Goal: Check status: Check status

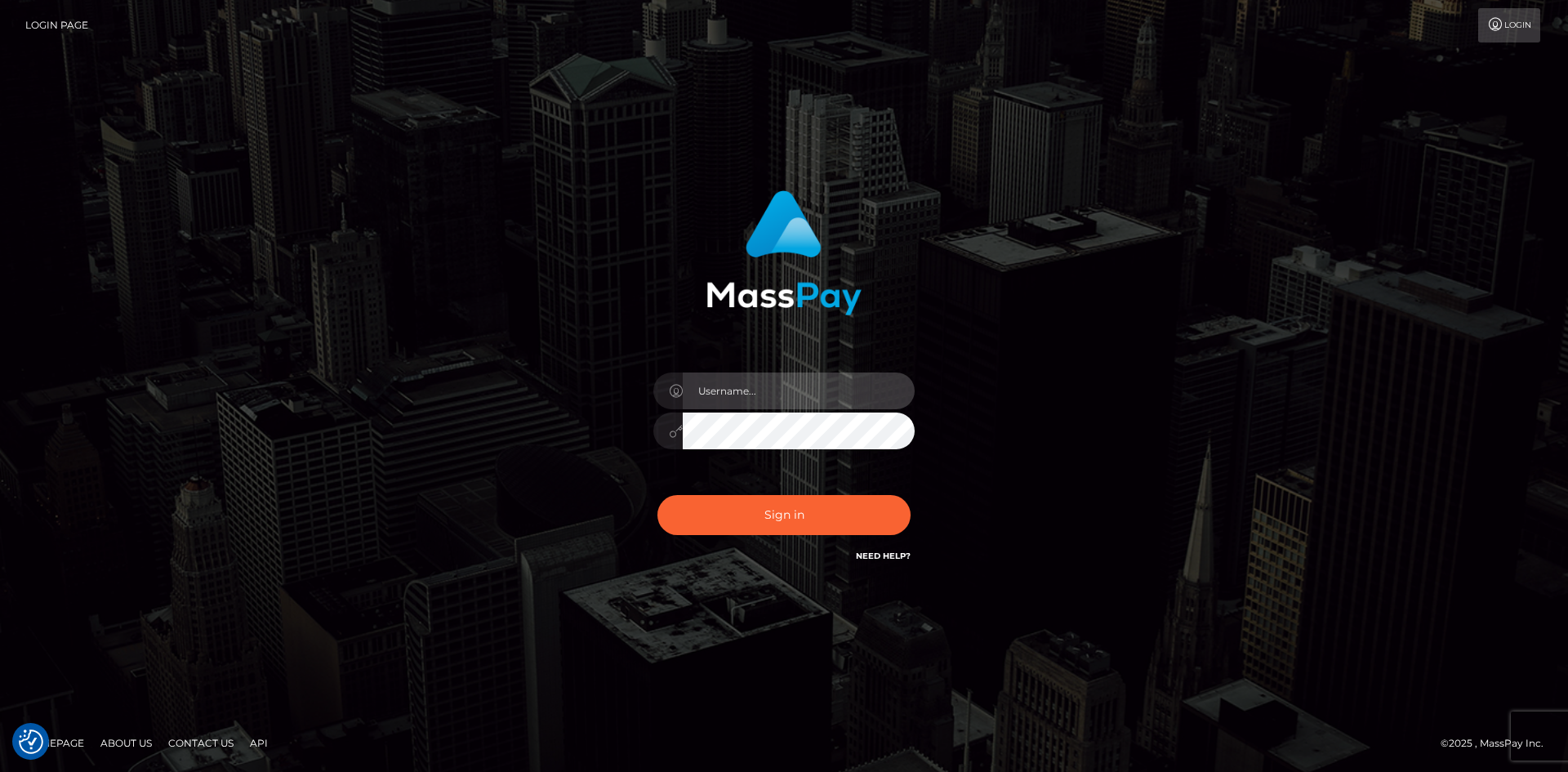
click at [794, 397] on input "text" at bounding box center [799, 390] width 232 height 37
type input "[PERSON_NAME]"
drag, startPoint x: 436, startPoint y: 347, endPoint x: 556, endPoint y: 378, distance: 123.9
click at [446, 348] on div "[PERSON_NAME] Sign in" at bounding box center [784, 386] width 931 height 416
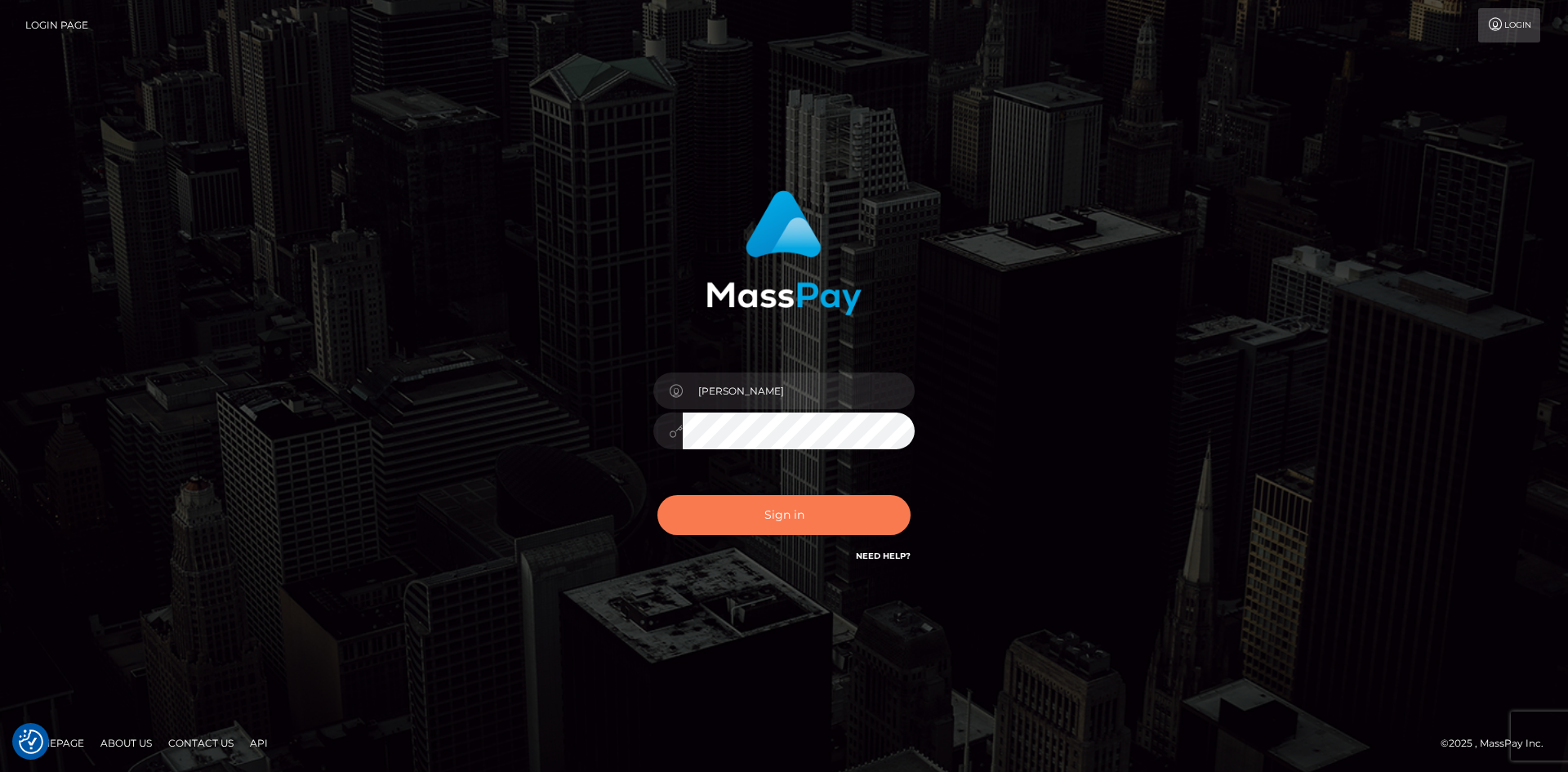
click at [787, 512] on button "Sign in" at bounding box center [784, 515] width 253 height 40
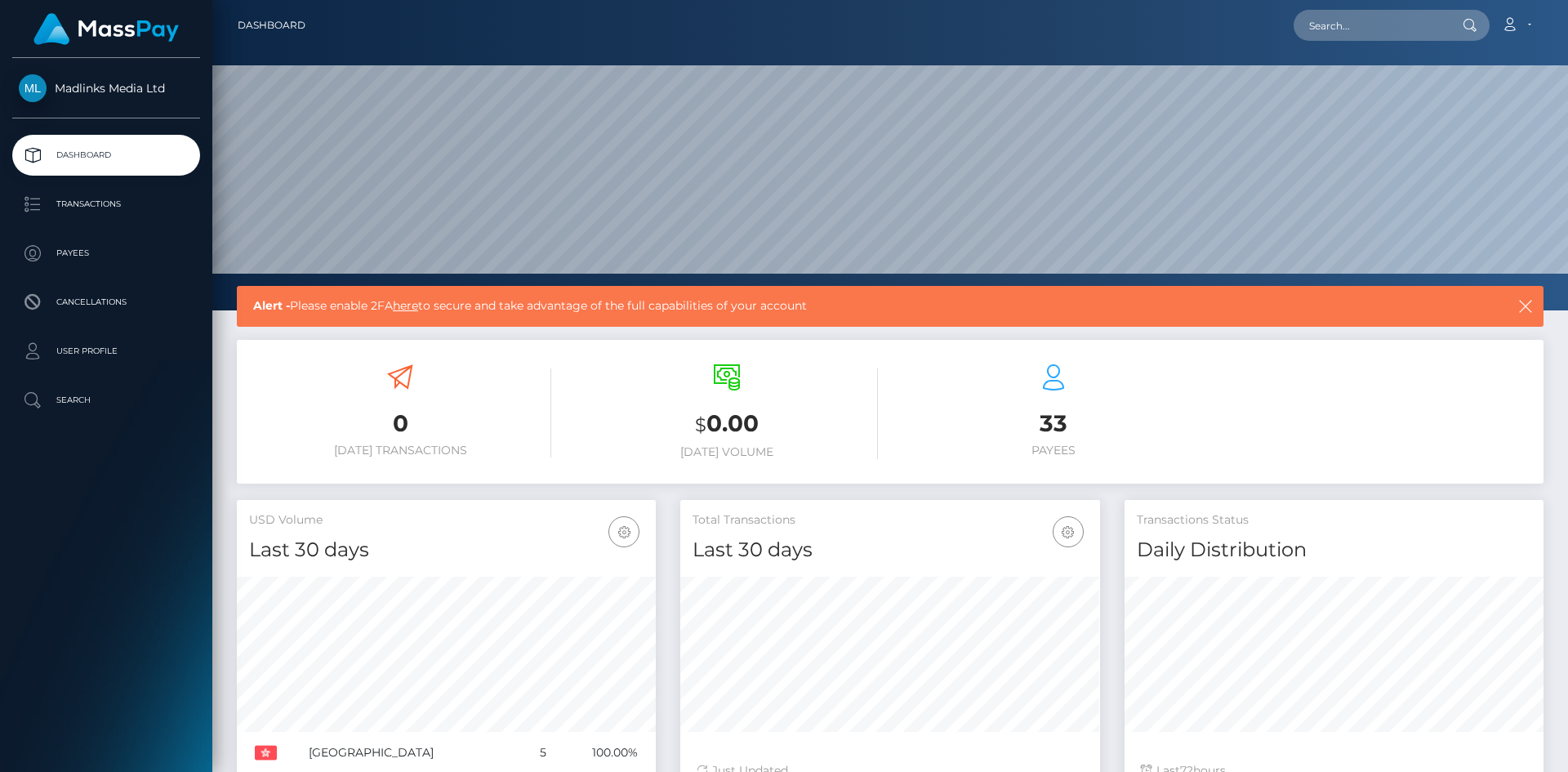
scroll to position [290, 420]
click at [113, 204] on p "Transactions" at bounding box center [107, 205] width 175 height 25
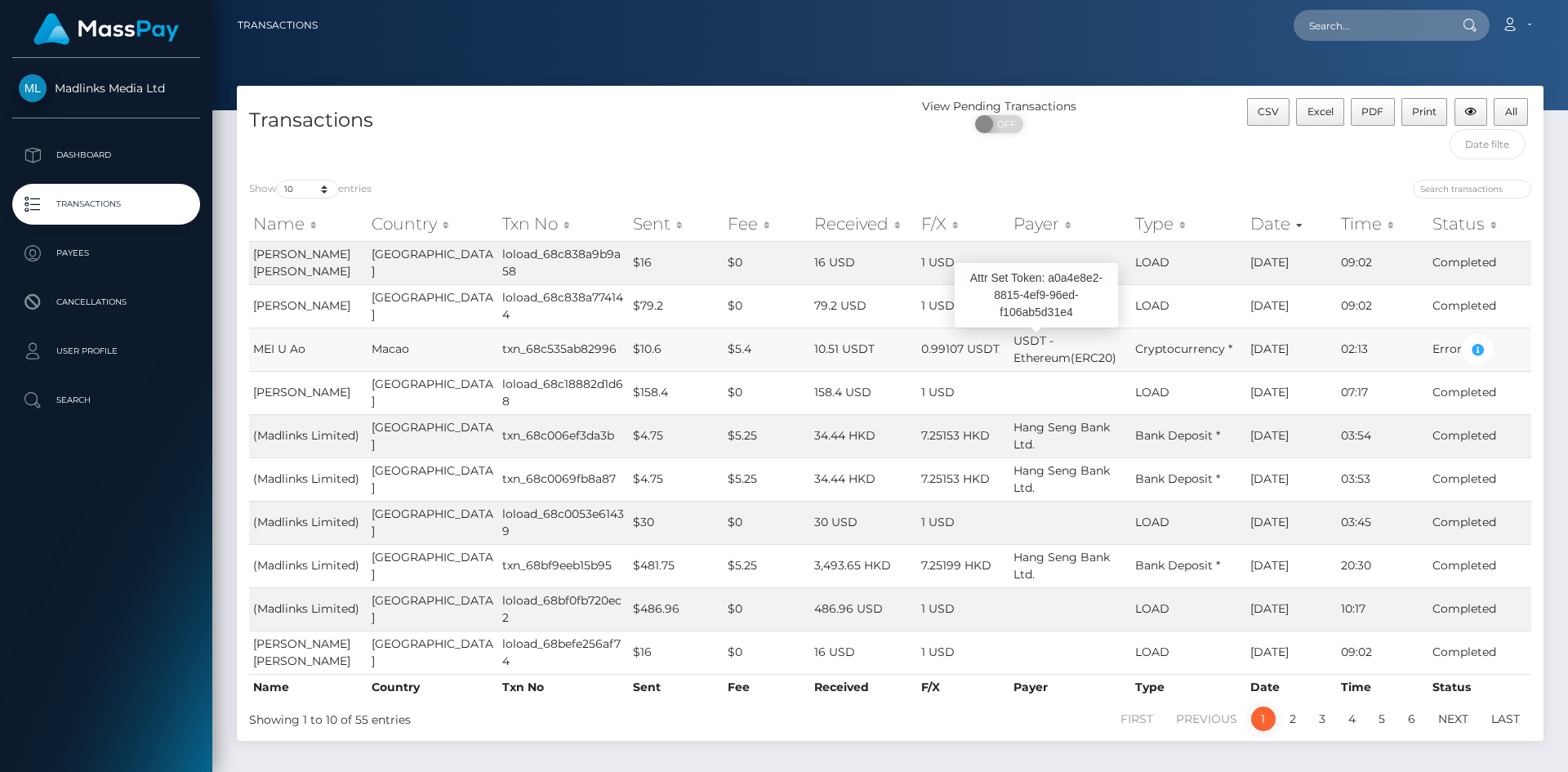
click at [1013, 352] on span "USDT - Ethereum(ERC20)" at bounding box center [1065, 348] width 103 height 31
click at [538, 337] on td "txn_68c535ab82996" at bounding box center [563, 348] width 130 height 43
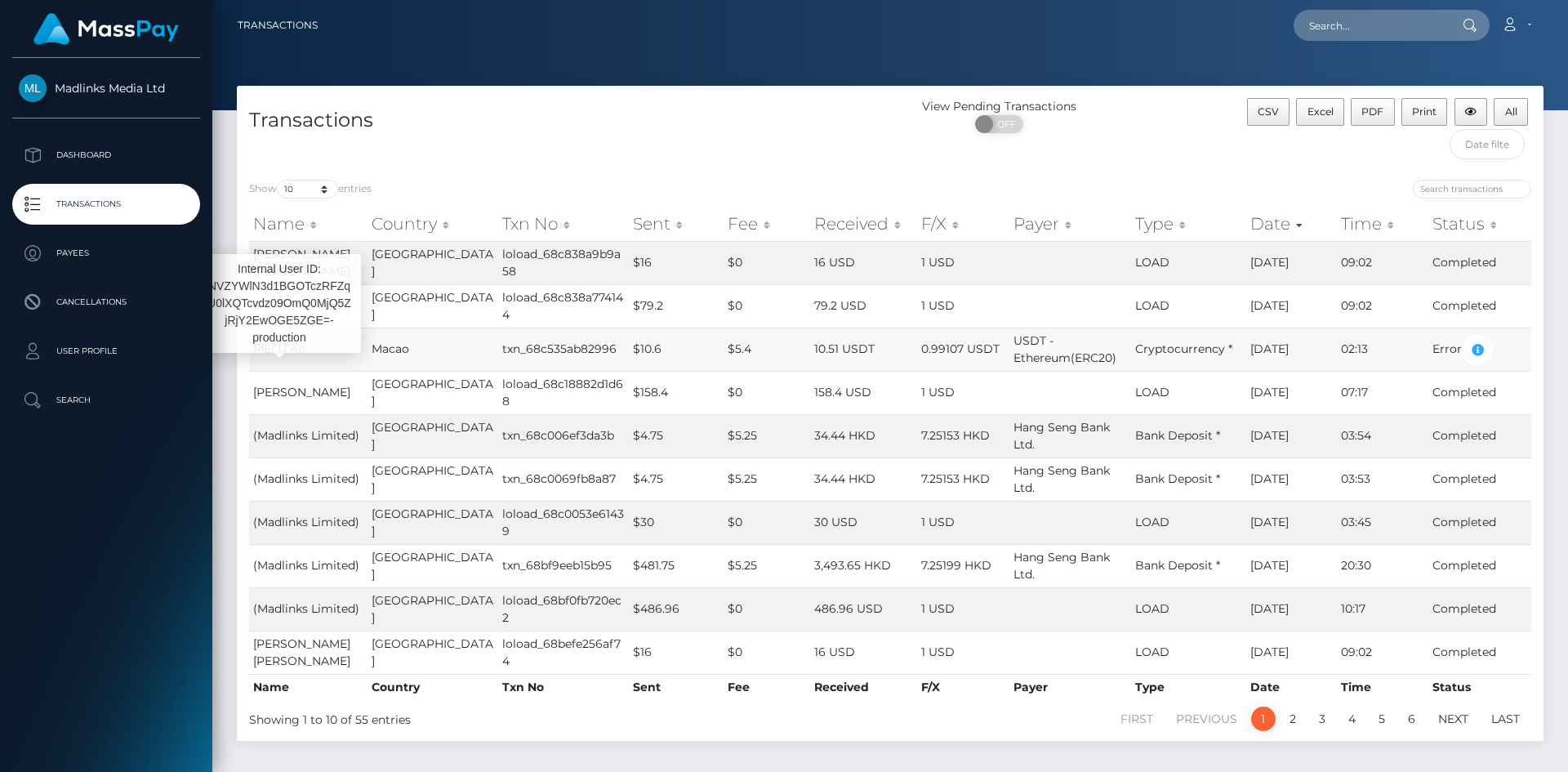
click at [278, 346] on span "MEI U Ao" at bounding box center [279, 348] width 52 height 14
drag, startPoint x: 251, startPoint y: 347, endPoint x: 308, endPoint y: 351, distance: 57.1
click at [308, 351] on td "MEI U Ao" at bounding box center [308, 348] width 118 height 43
copy span "MEI U Ao"
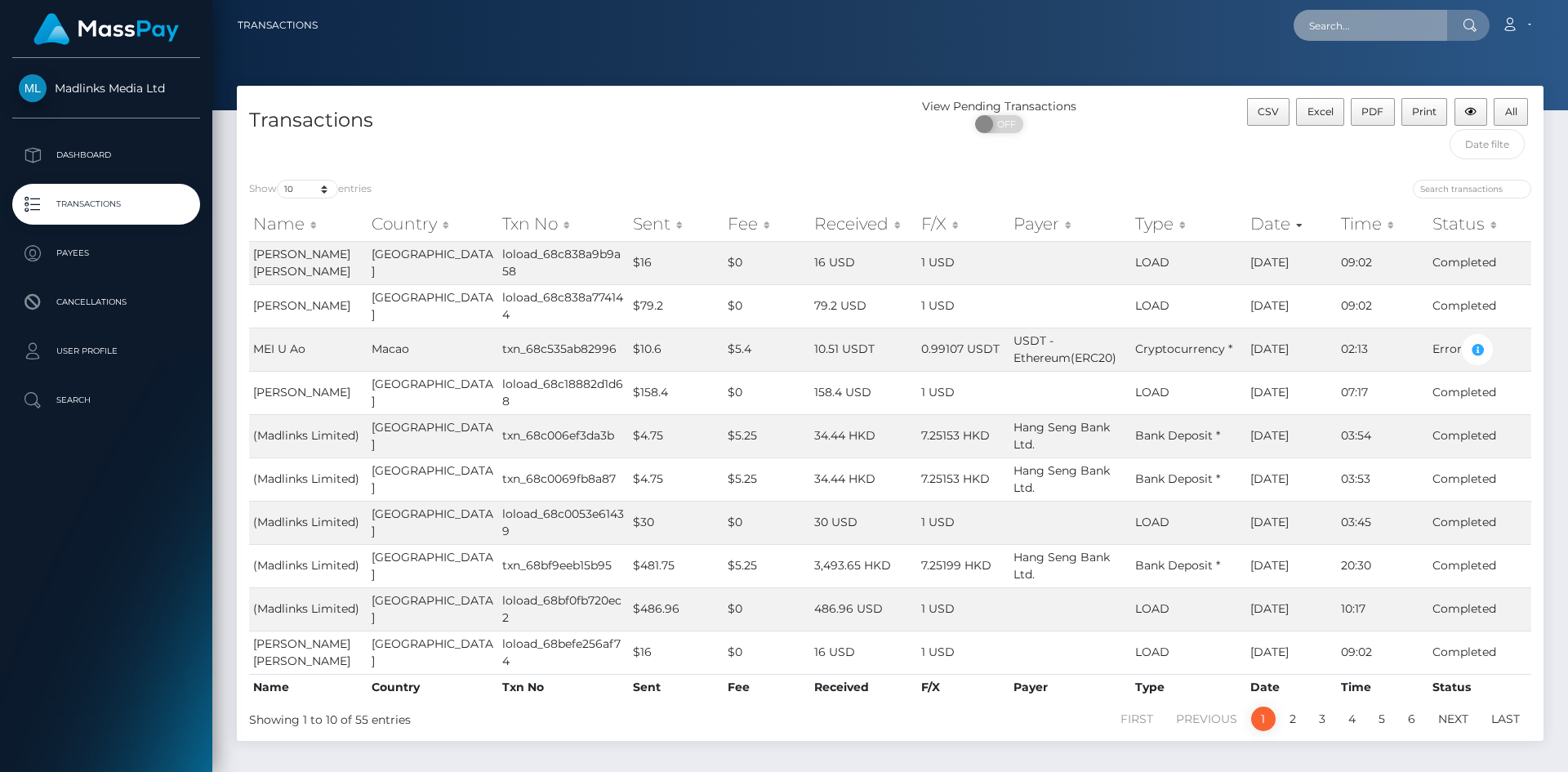
click at [1372, 17] on input "text" at bounding box center [1369, 25] width 153 height 31
paste input "MEI U Ao"
type input "MEI U Ao"
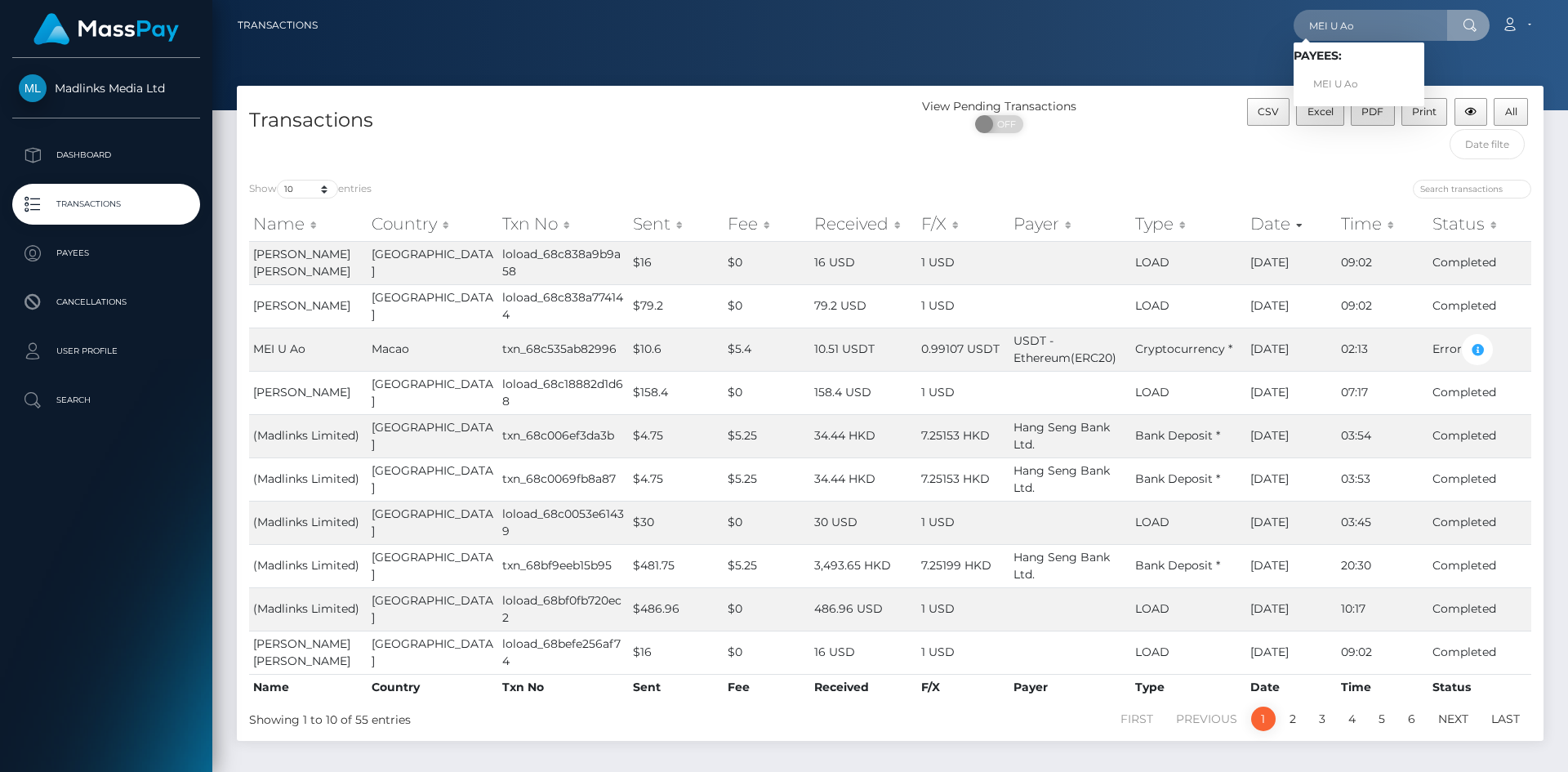
click at [1165, 121] on div "View Pending Transactions ON OFF" at bounding box center [1053, 119] width 326 height 43
drag, startPoint x: 461, startPoint y: 347, endPoint x: 579, endPoint y: 353, distance: 118.2
click at [579, 353] on td "txn_68c535ab82996" at bounding box center [563, 348] width 130 height 43
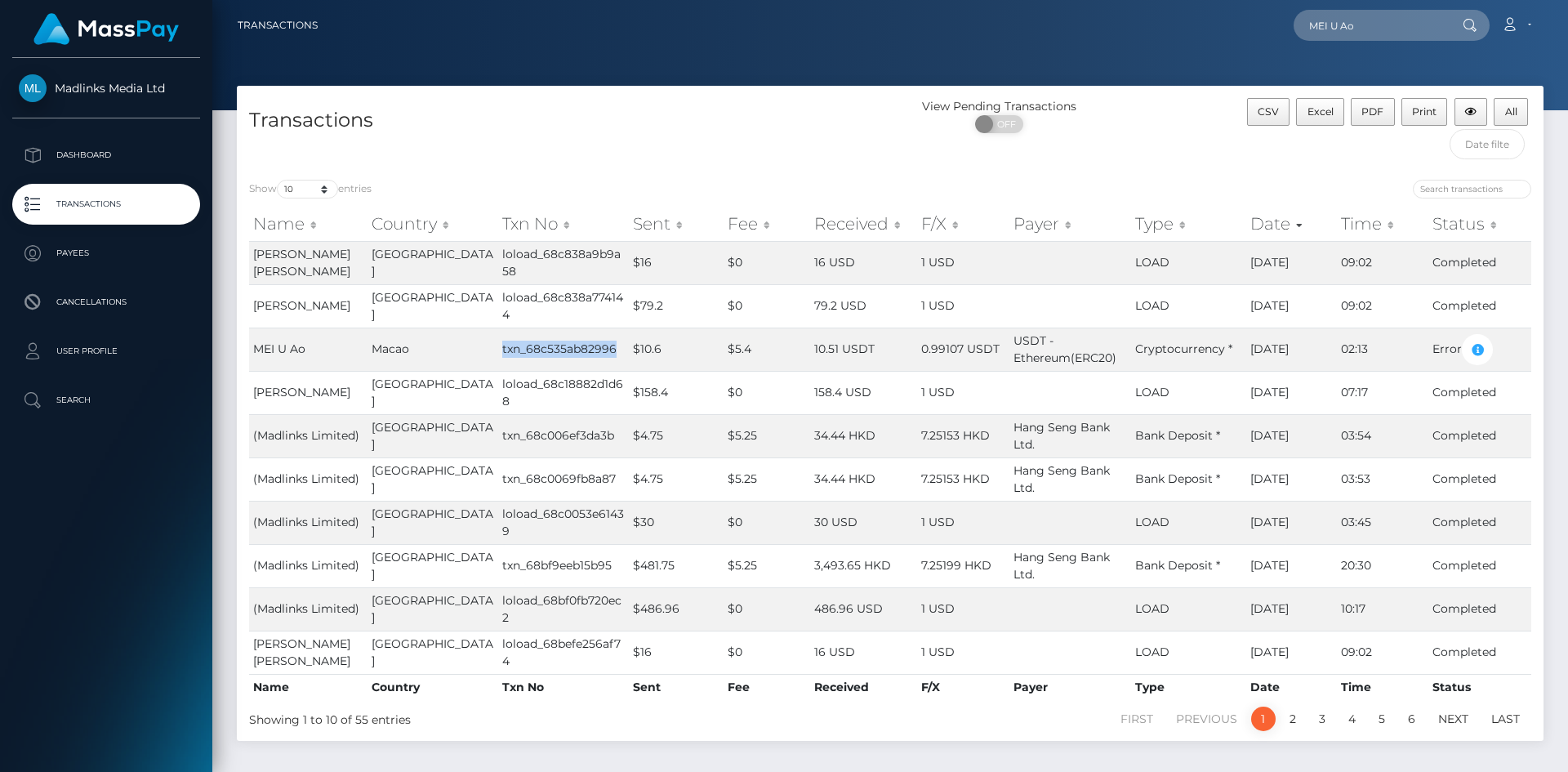
copy td "txn_68c535ab82996"
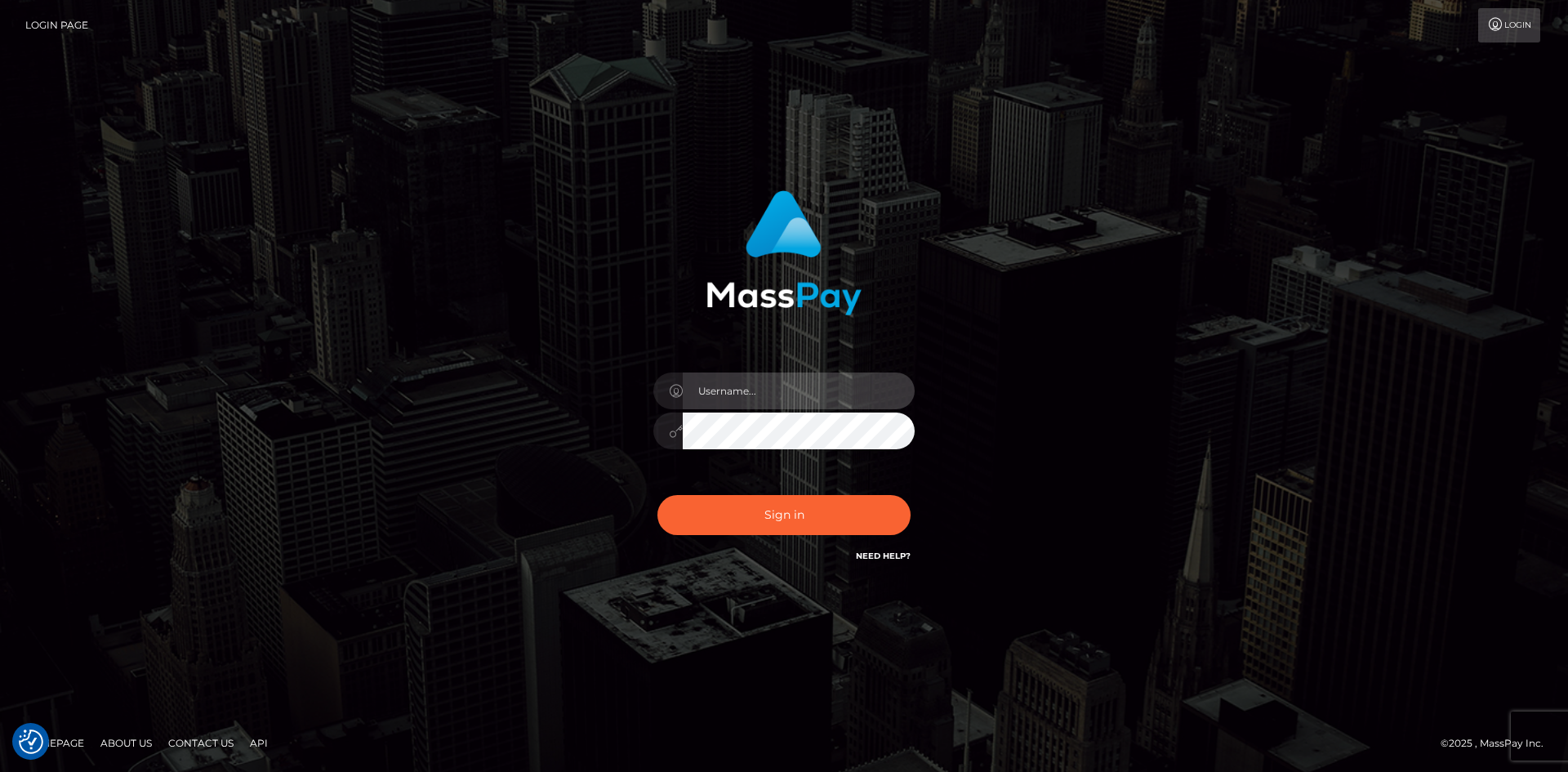
drag, startPoint x: 726, startPoint y: 395, endPoint x: 728, endPoint y: 384, distance: 11.2
click at [726, 395] on input "text" at bounding box center [799, 390] width 232 height 37
type input "Maia"
drag, startPoint x: 524, startPoint y: 436, endPoint x: 641, endPoint y: 481, distance: 125.4
click at [525, 436] on div "Maia Sign in" at bounding box center [784, 386] width 931 height 416
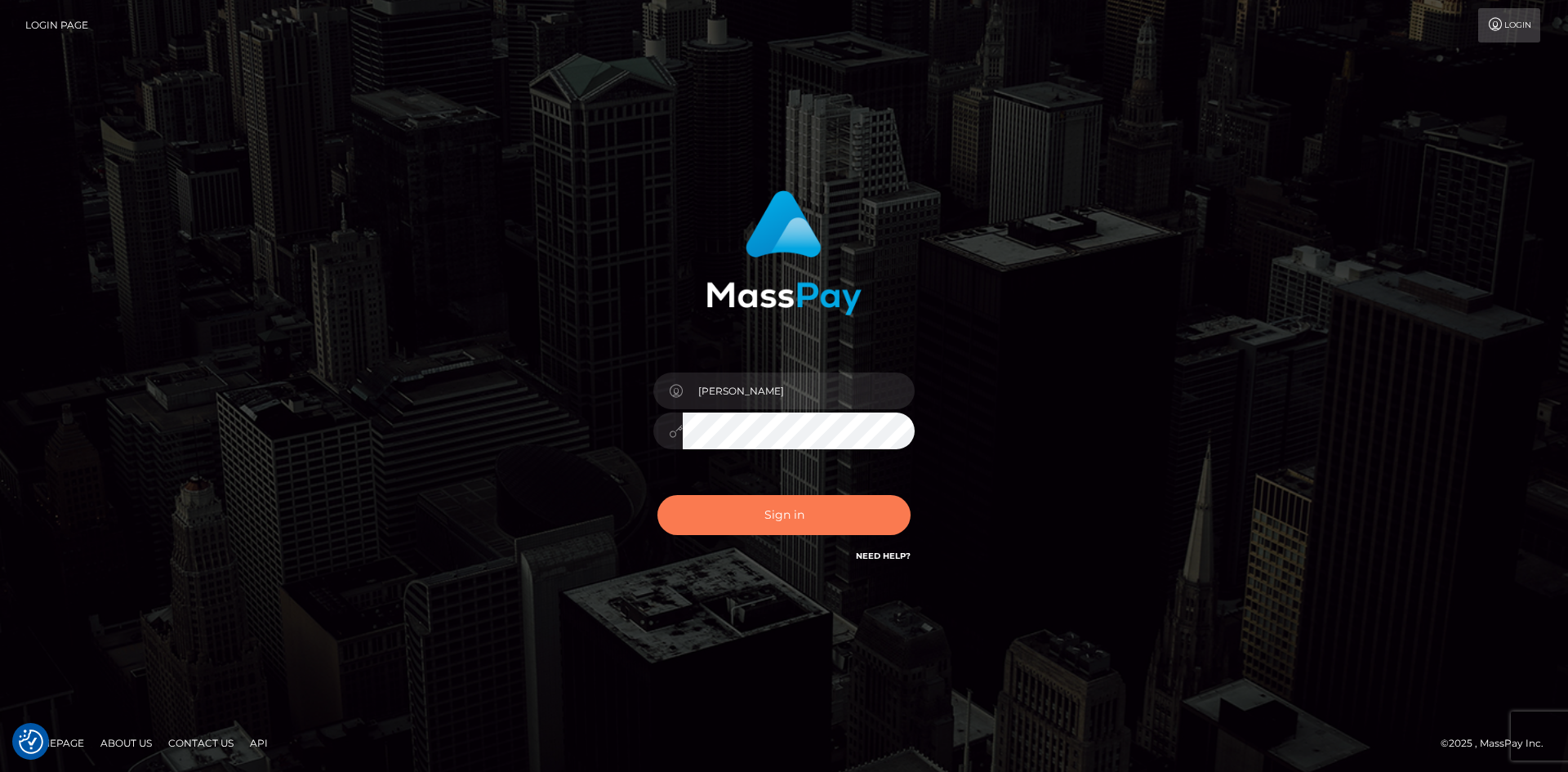
click at [788, 509] on button "Sign in" at bounding box center [784, 515] width 253 height 40
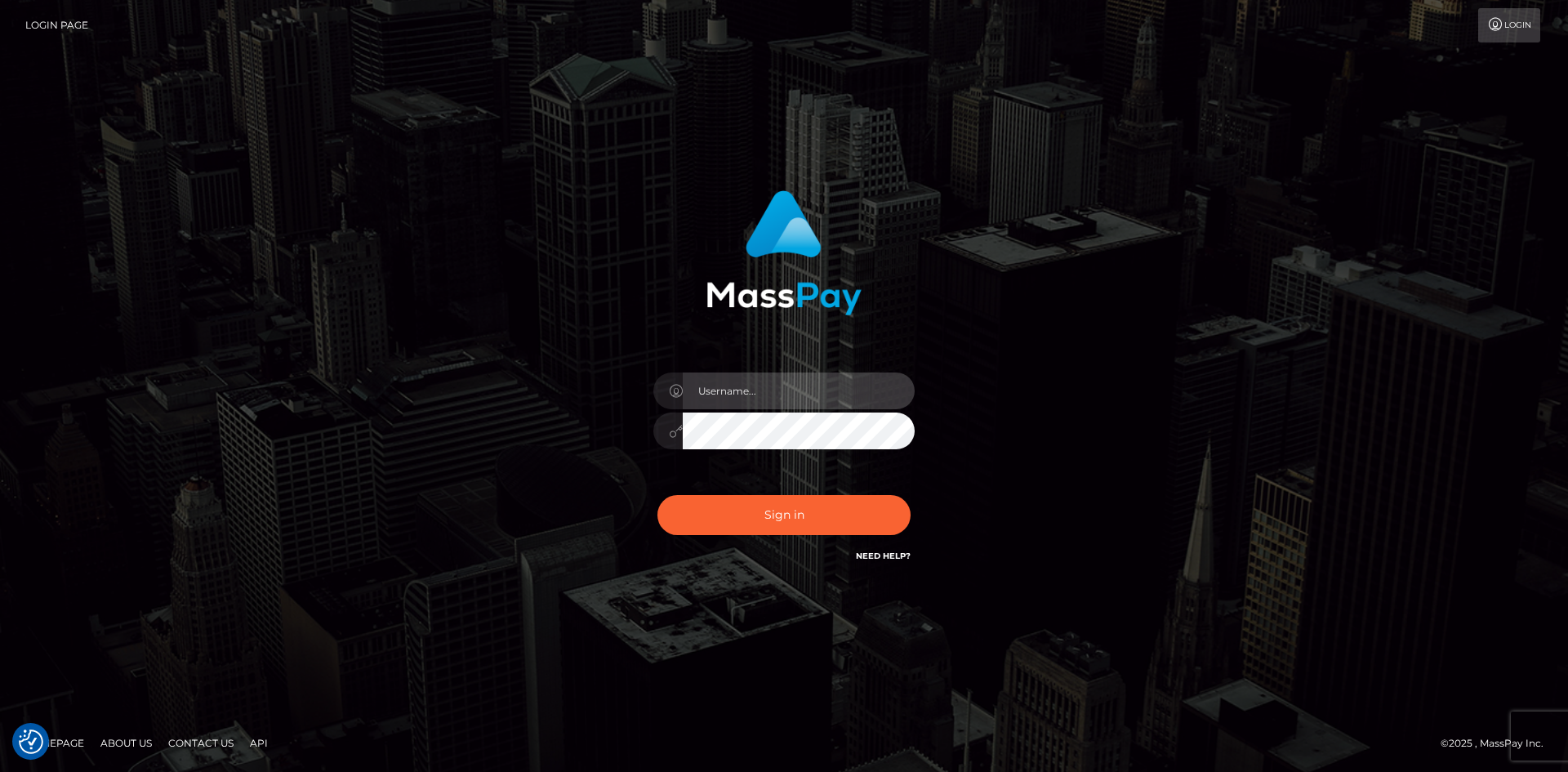
click at [733, 399] on input "text" at bounding box center [799, 390] width 232 height 37
type input "[PERSON_NAME]"
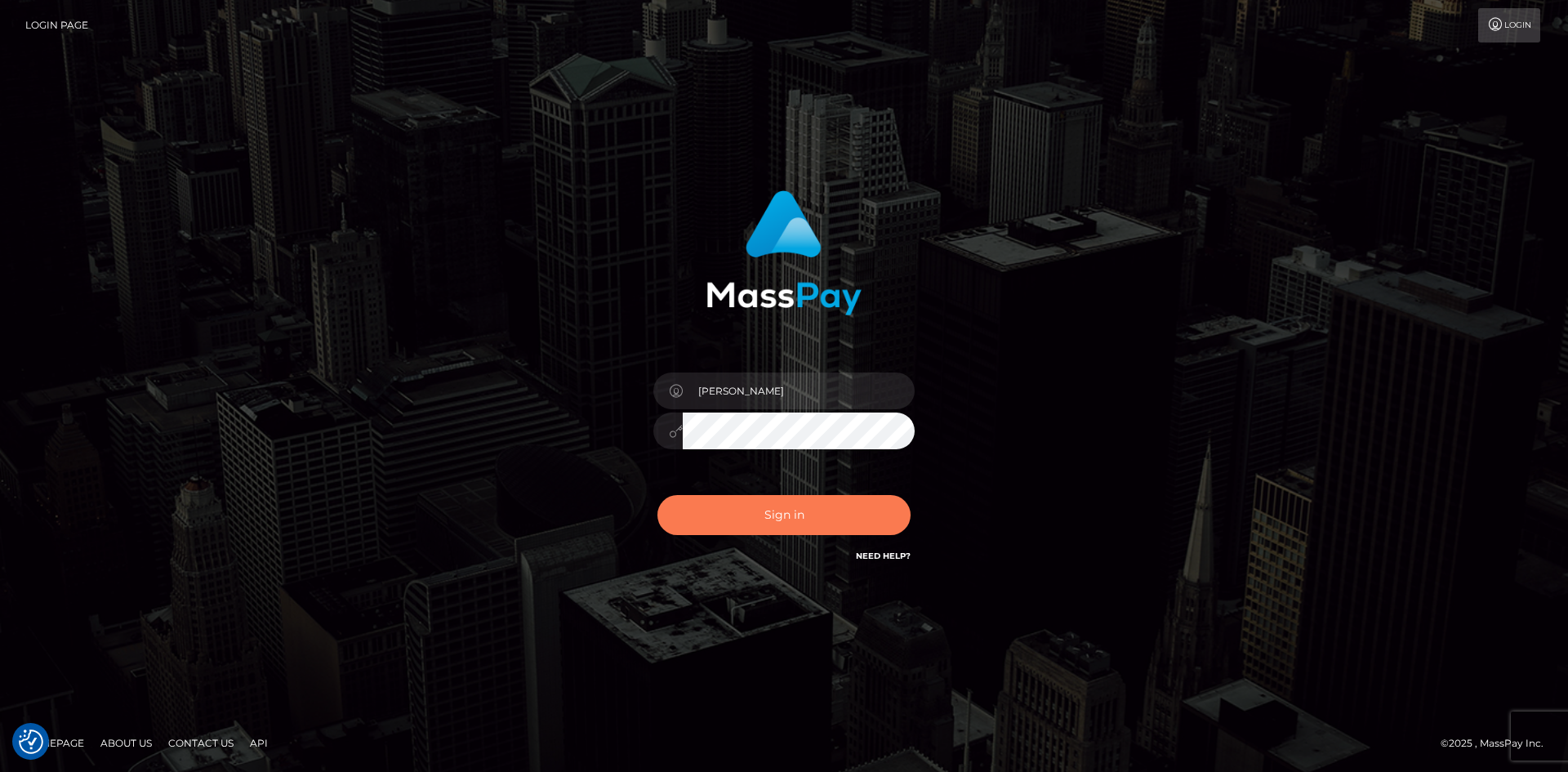
click at [777, 508] on button "Sign in" at bounding box center [784, 515] width 253 height 40
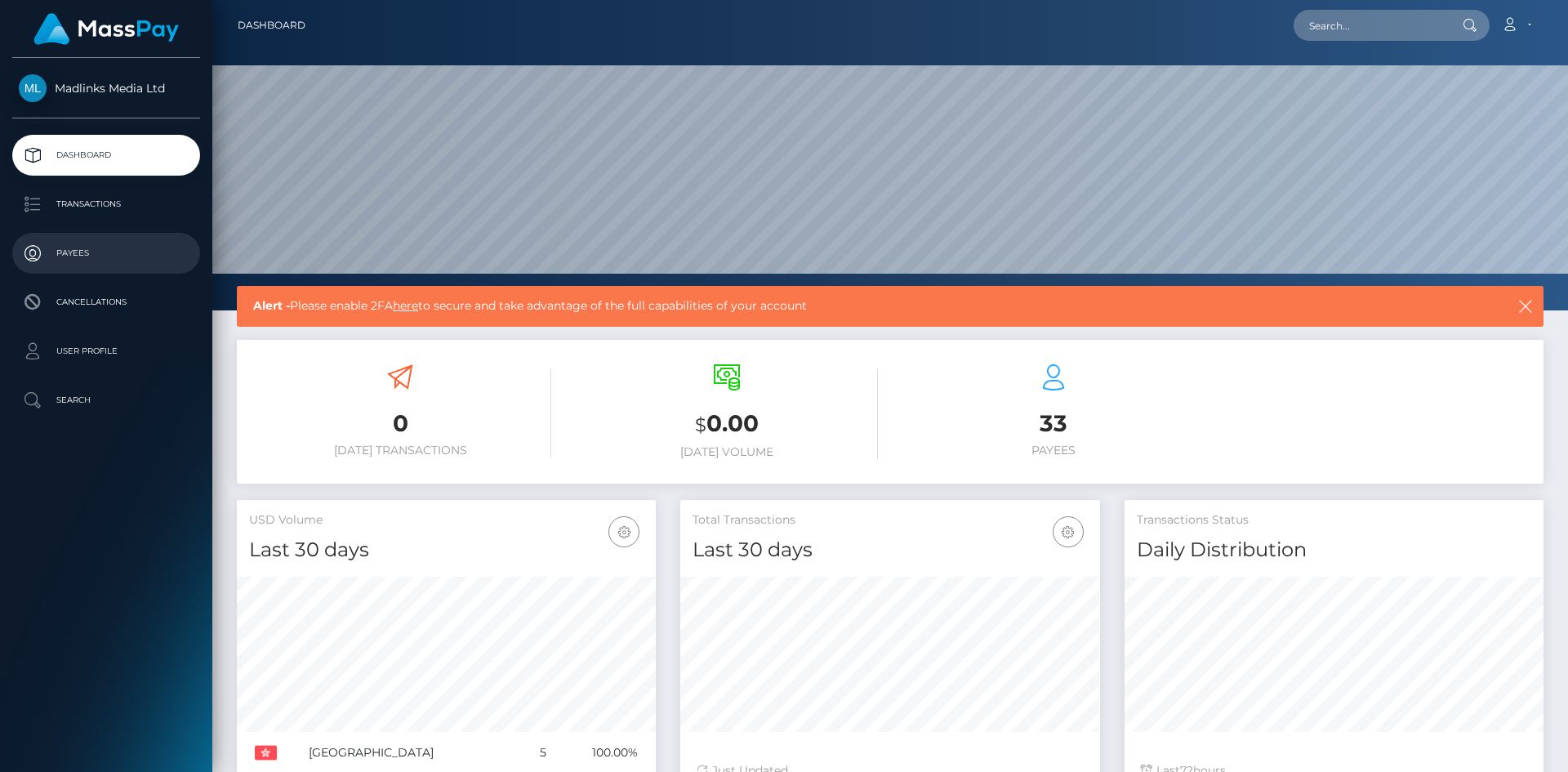
scroll to position [290, 420]
click at [106, 205] on p "Transactions" at bounding box center [107, 205] width 175 height 25
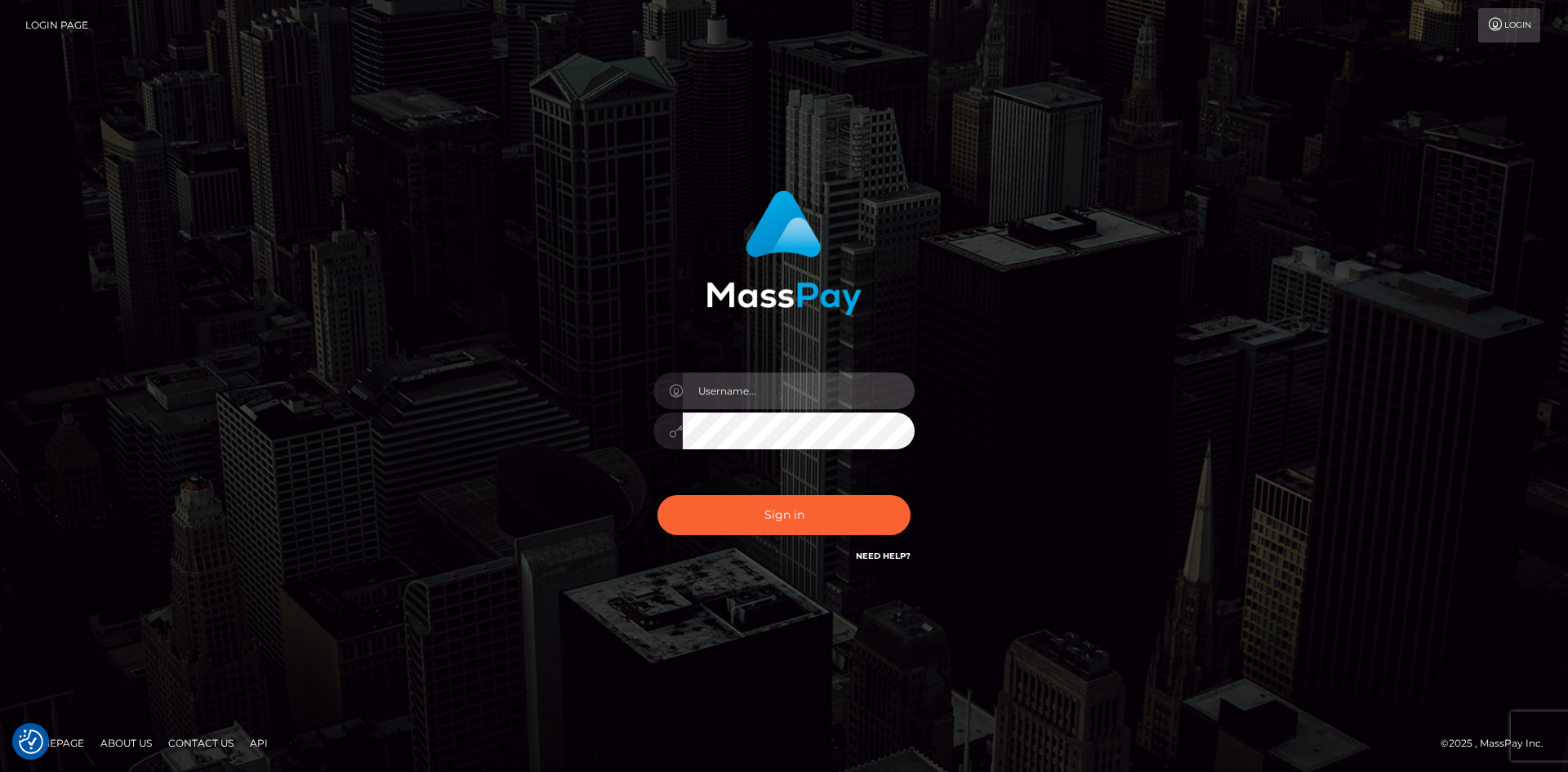
click at [769, 405] on input "text" at bounding box center [799, 390] width 232 height 37
type input "[PERSON_NAME]"
drag, startPoint x: 507, startPoint y: 456, endPoint x: 618, endPoint y: 488, distance: 115.5
click at [507, 456] on div "[PERSON_NAME] Sign in" at bounding box center [784, 386] width 931 height 416
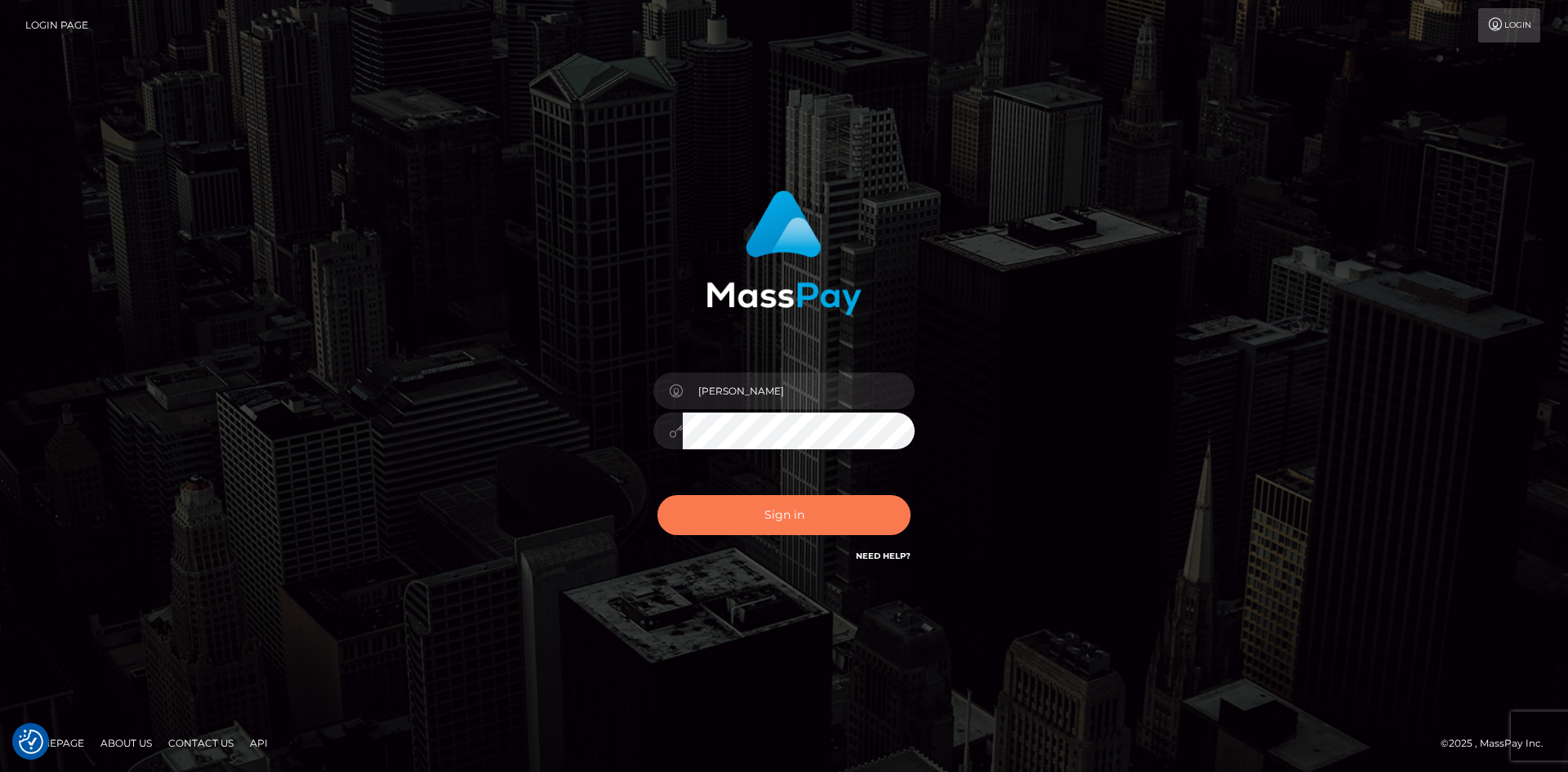
click at [824, 516] on button "Sign in" at bounding box center [784, 515] width 253 height 40
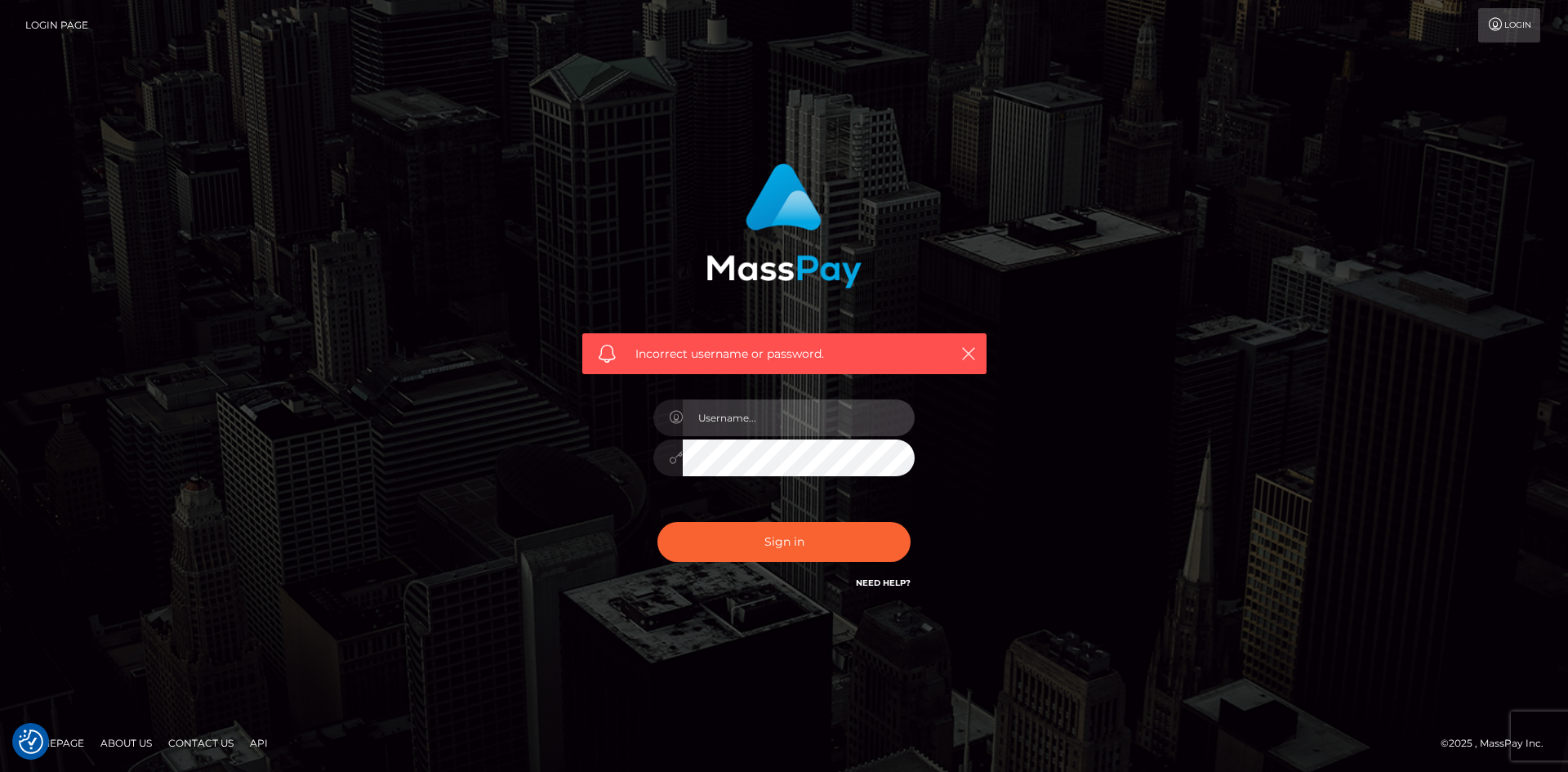
click at [761, 418] on input "text" at bounding box center [799, 418] width 232 height 37
type input "[PERSON_NAME]"
click at [756, 516] on div "Sign in Need Help?" at bounding box center [784, 548] width 285 height 72
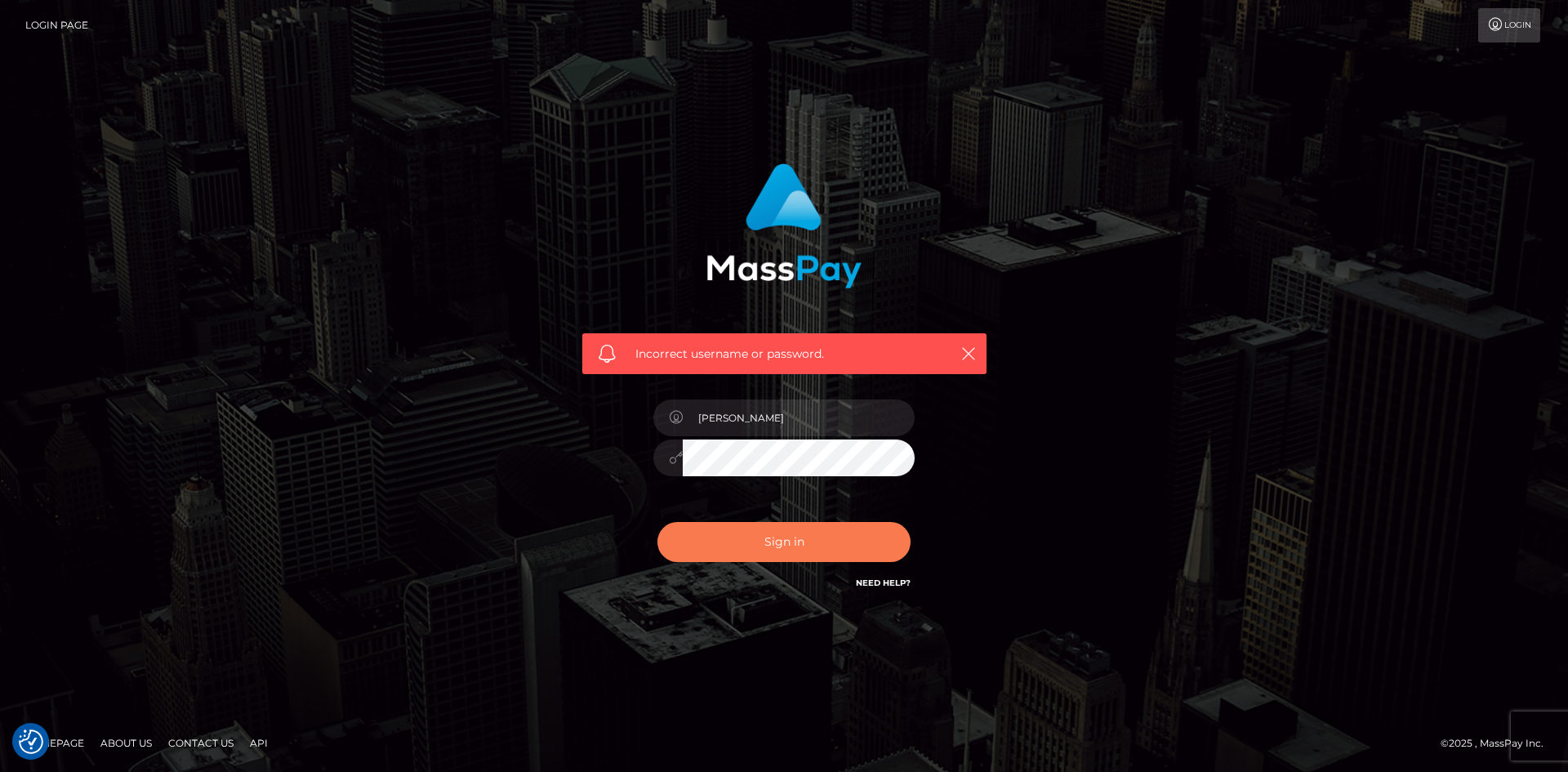
click at [762, 525] on button "Sign in" at bounding box center [784, 542] width 253 height 40
click at [500, 424] on div "Incorrect username or password." at bounding box center [784, 386] width 931 height 469
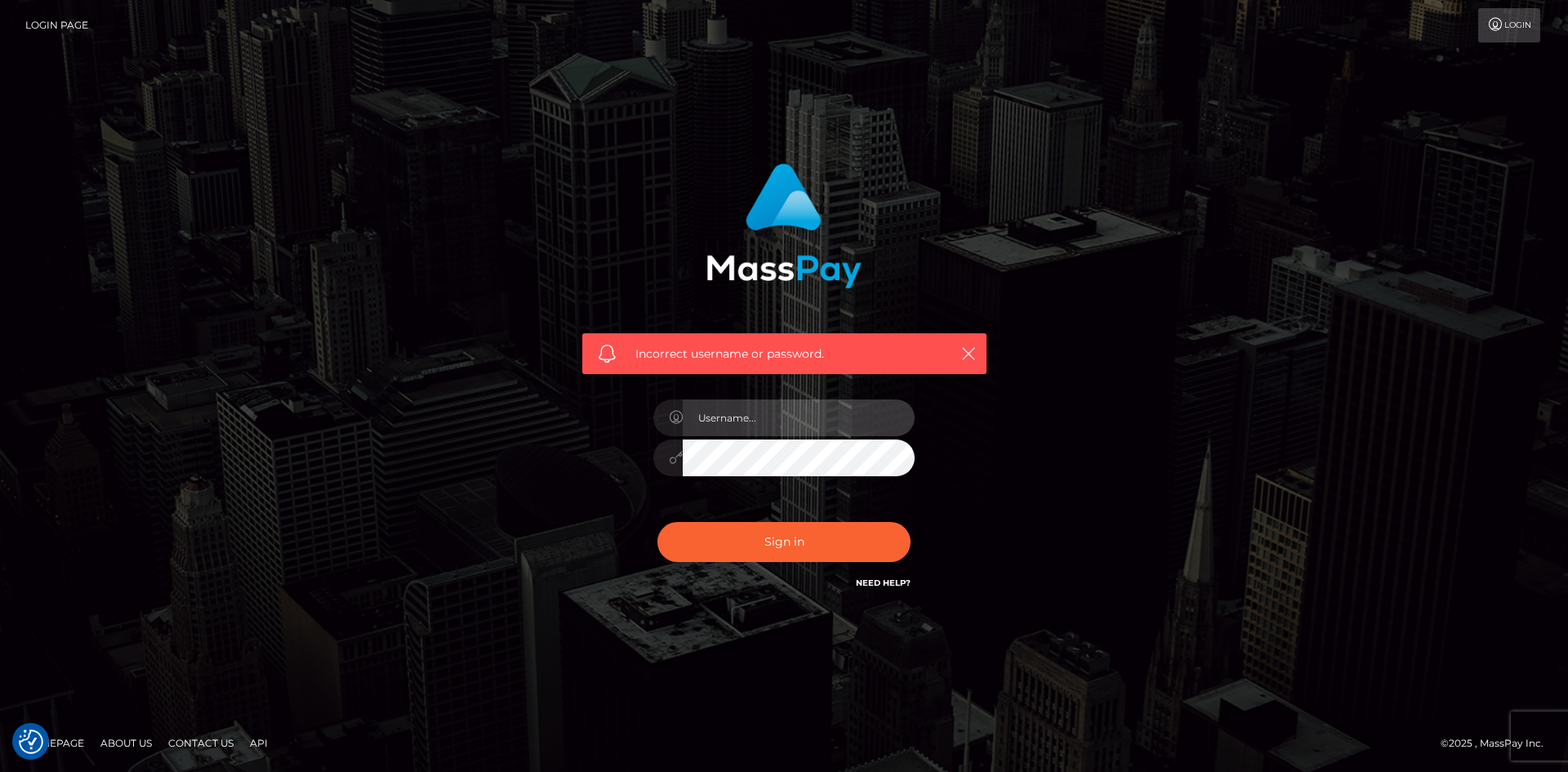
click at [747, 418] on input "text" at bounding box center [799, 418] width 232 height 37
type input "[PERSON_NAME]"
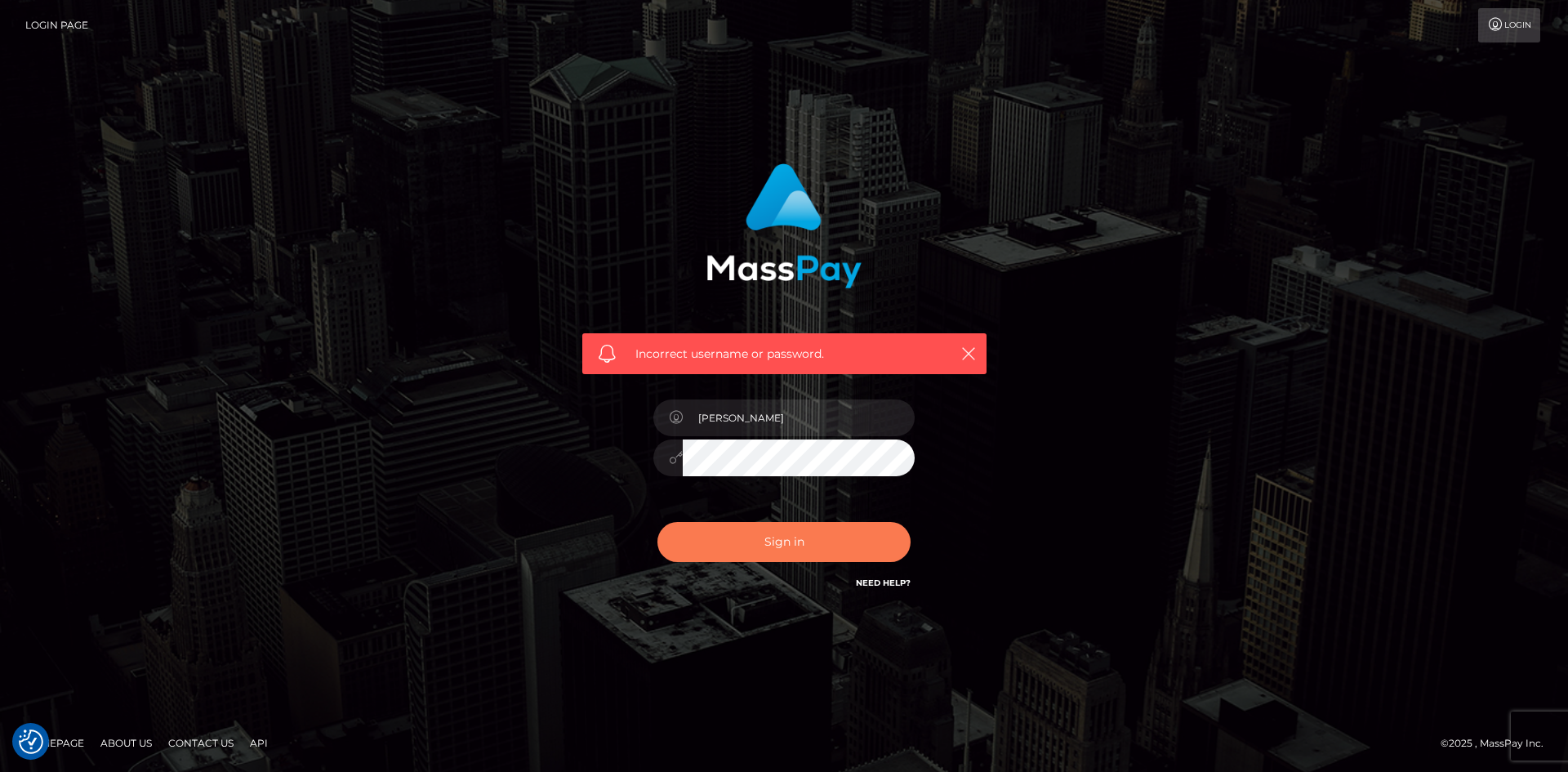
click at [785, 531] on button "Sign in" at bounding box center [784, 542] width 253 height 40
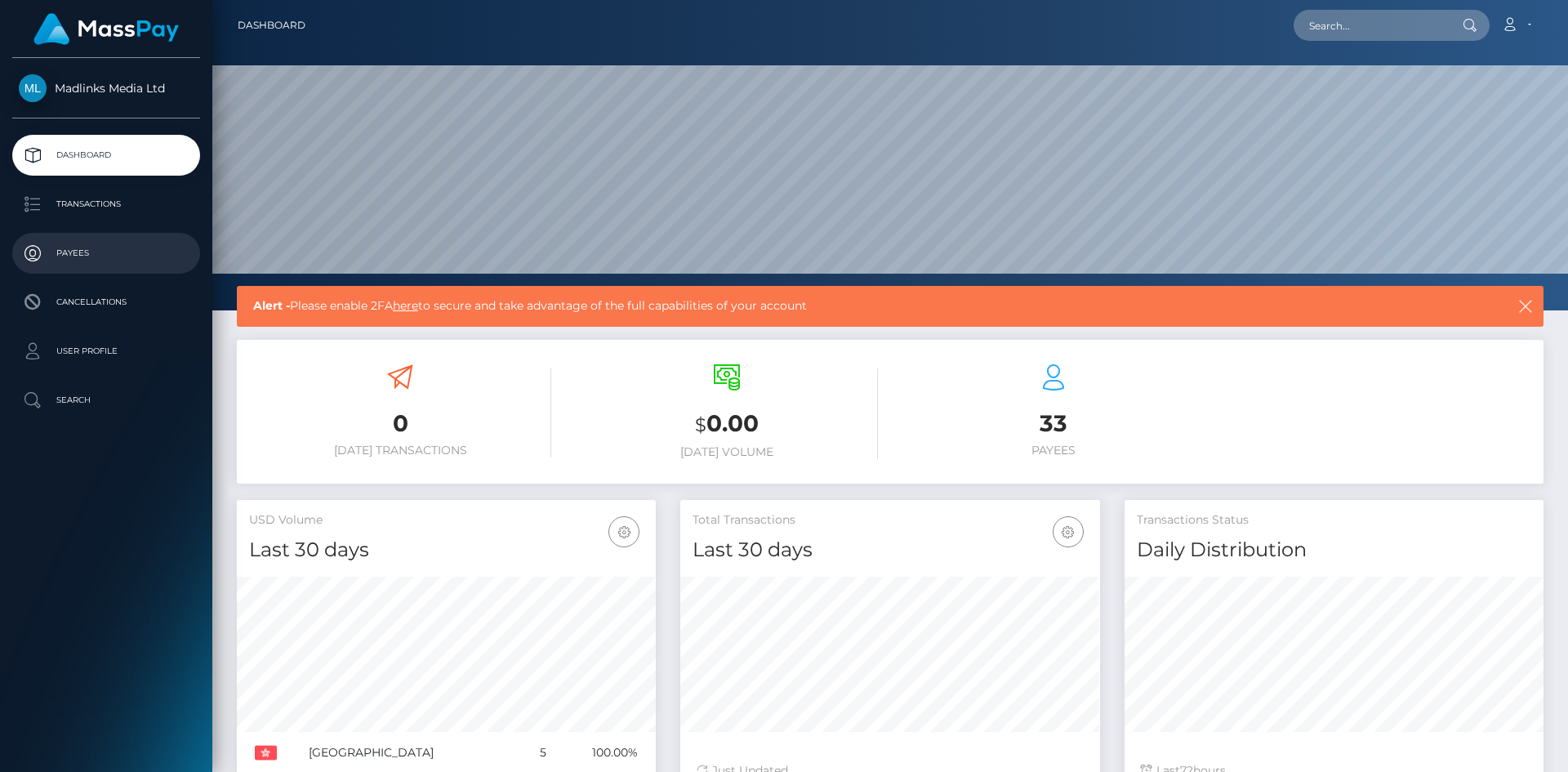
scroll to position [290, 420]
click at [91, 205] on p "Transactions" at bounding box center [107, 205] width 175 height 25
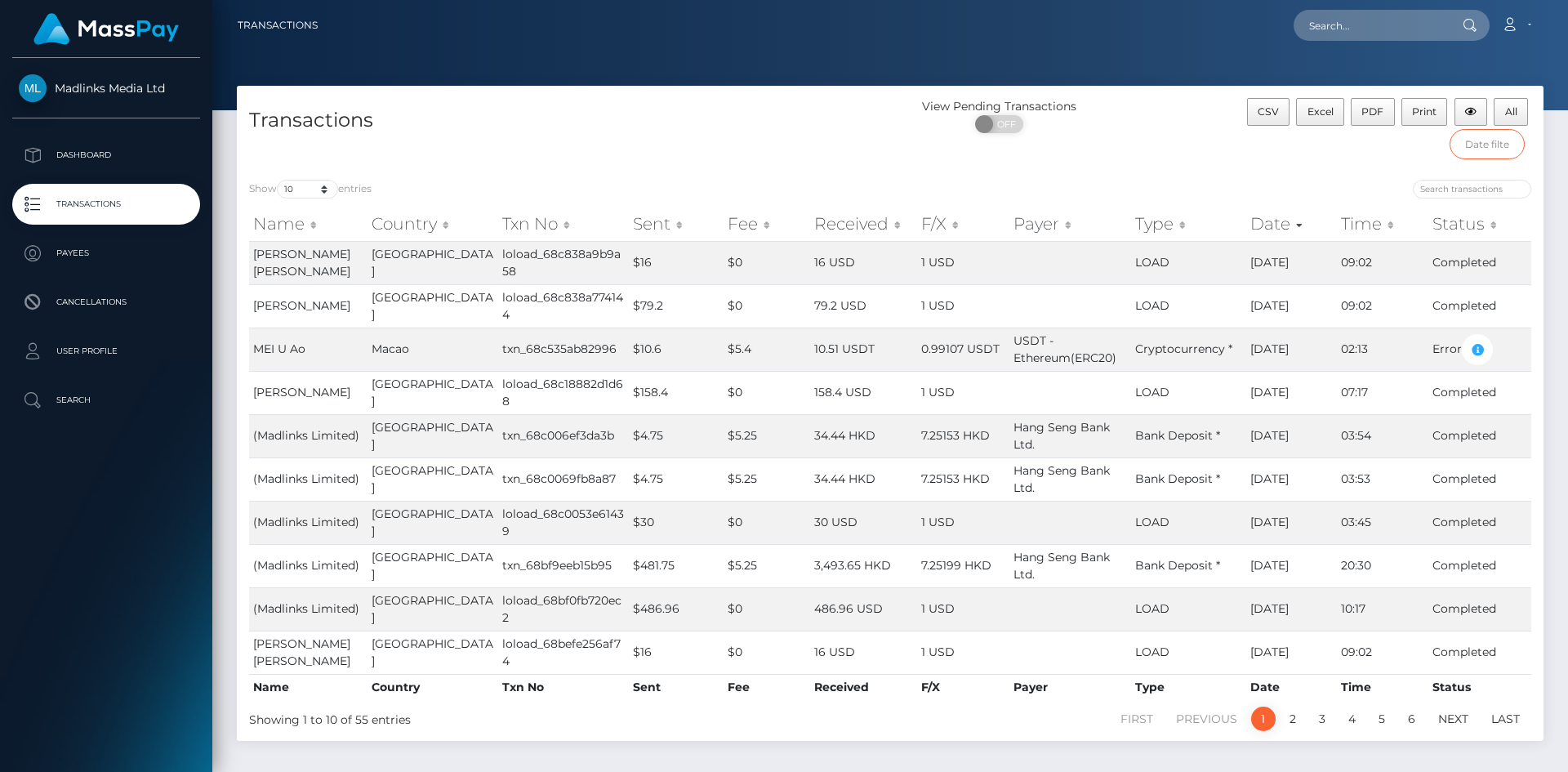
click at [1465, 145] on input "text" at bounding box center [1487, 145] width 76 height 30
click at [1301, 142] on div "CSV Excel PDF Print All" at bounding box center [1380, 132] width 326 height 69
click at [1472, 182] on input "search" at bounding box center [1472, 189] width 118 height 19
paste input "txn_68c53772dcb85"
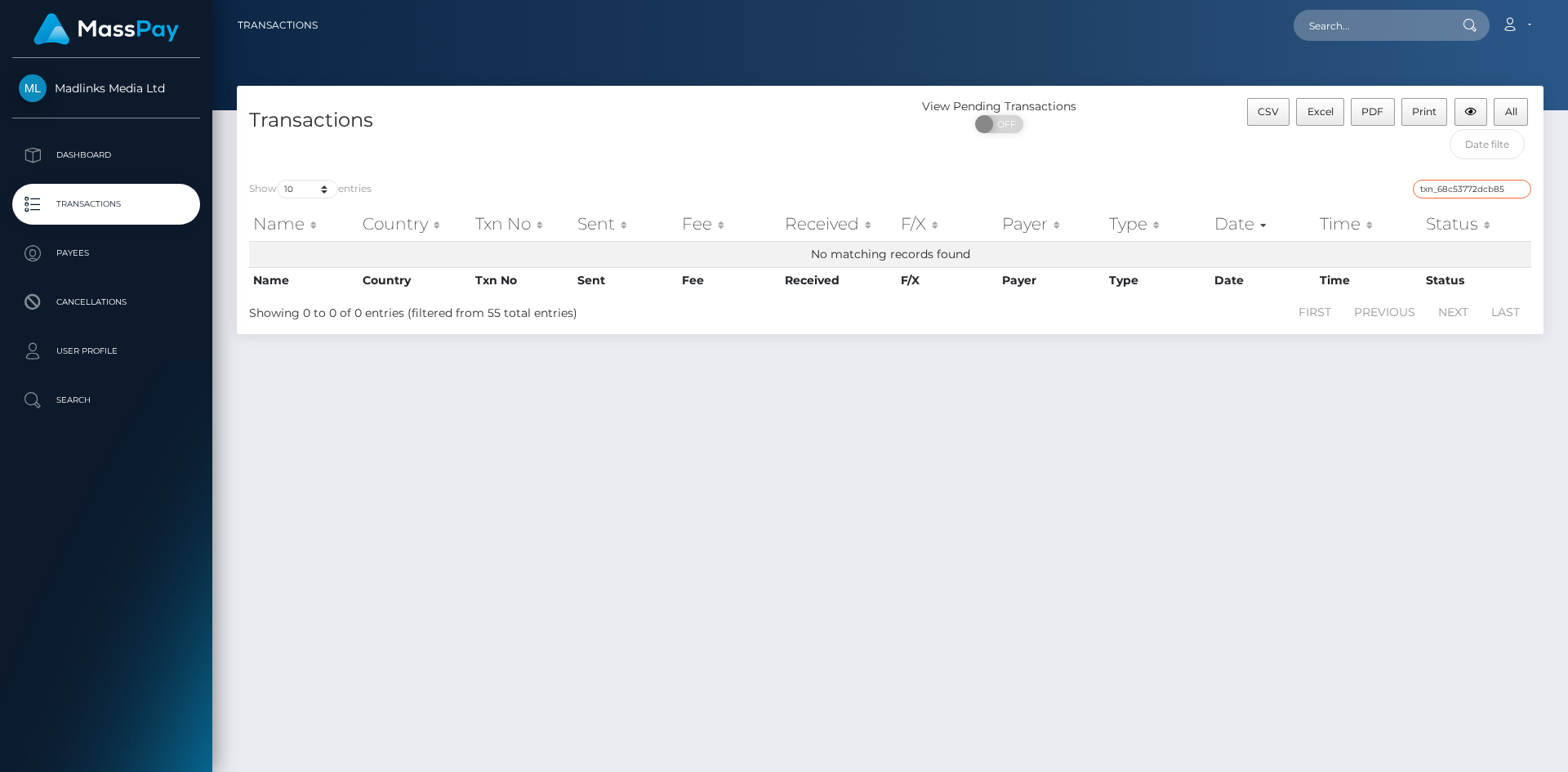
type input "txn_68c53772dcb85"
click at [1451, 187] on input "txn_68c53772dcb85" at bounding box center [1472, 189] width 118 height 19
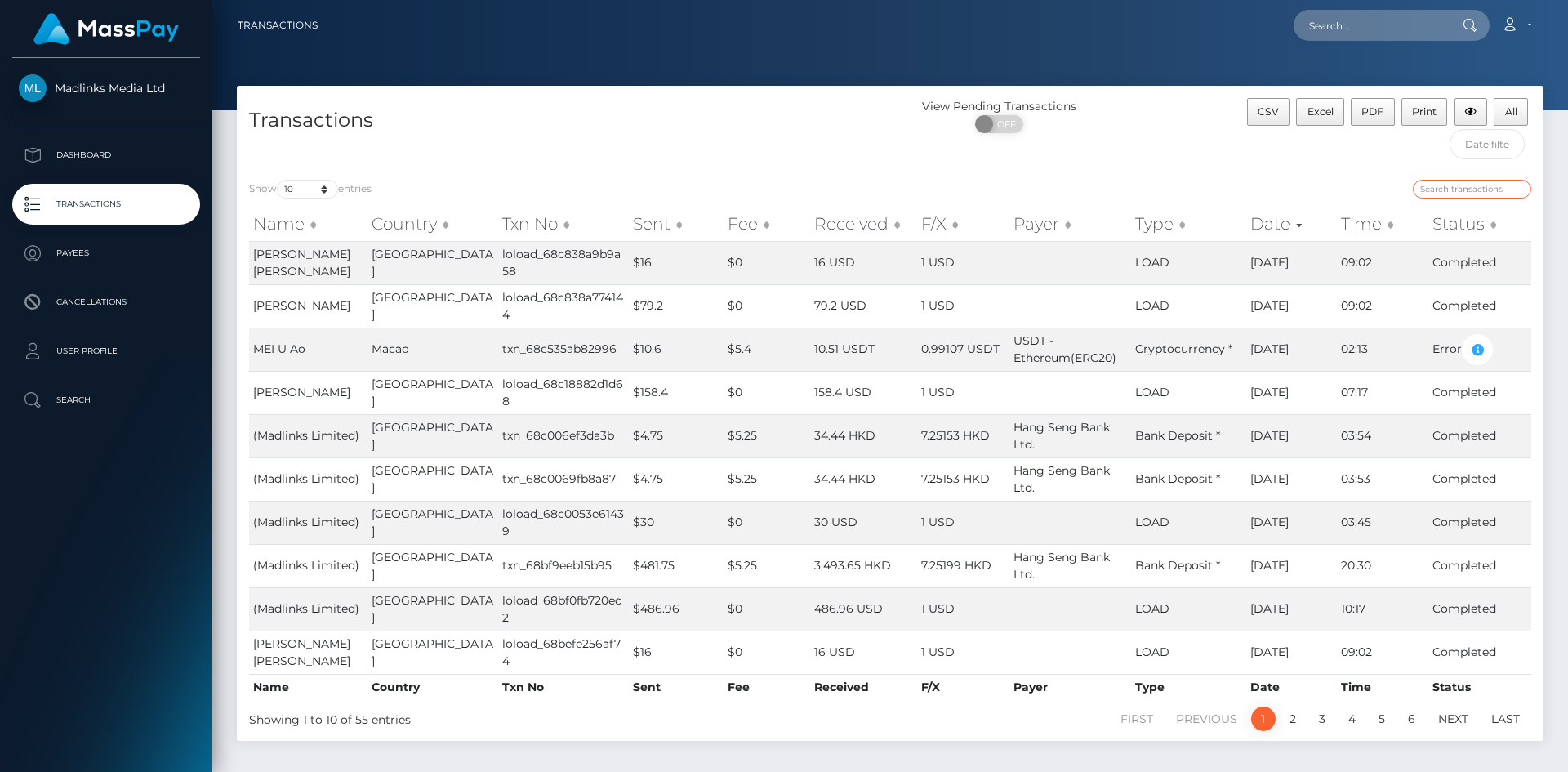
click at [1436, 186] on input "search" at bounding box center [1472, 189] width 118 height 19
paste input "txn_68c535ab82996"
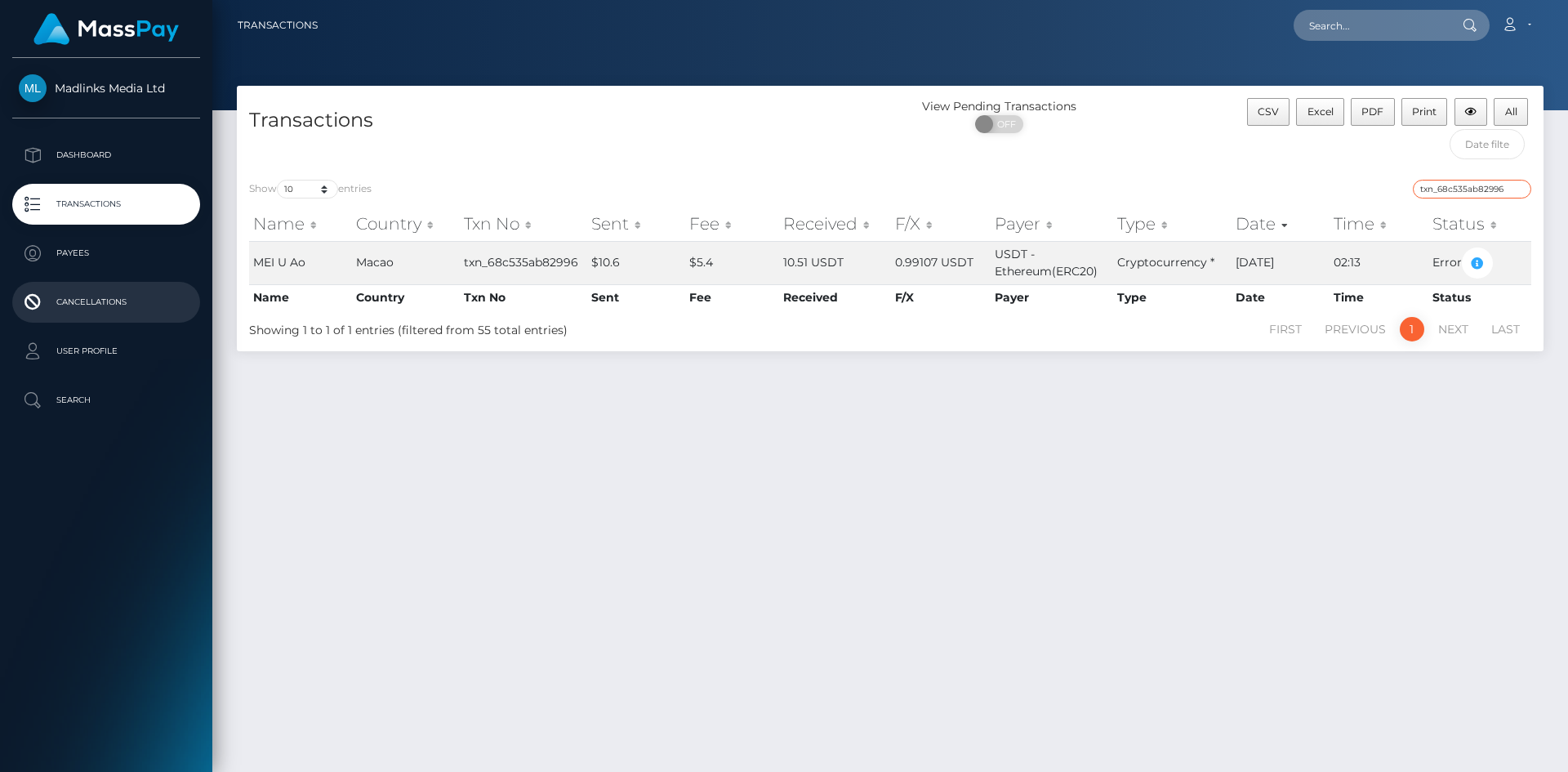
type input "txn_68c535ab82996"
click at [181, 303] on p "Cancellations" at bounding box center [107, 303] width 175 height 25
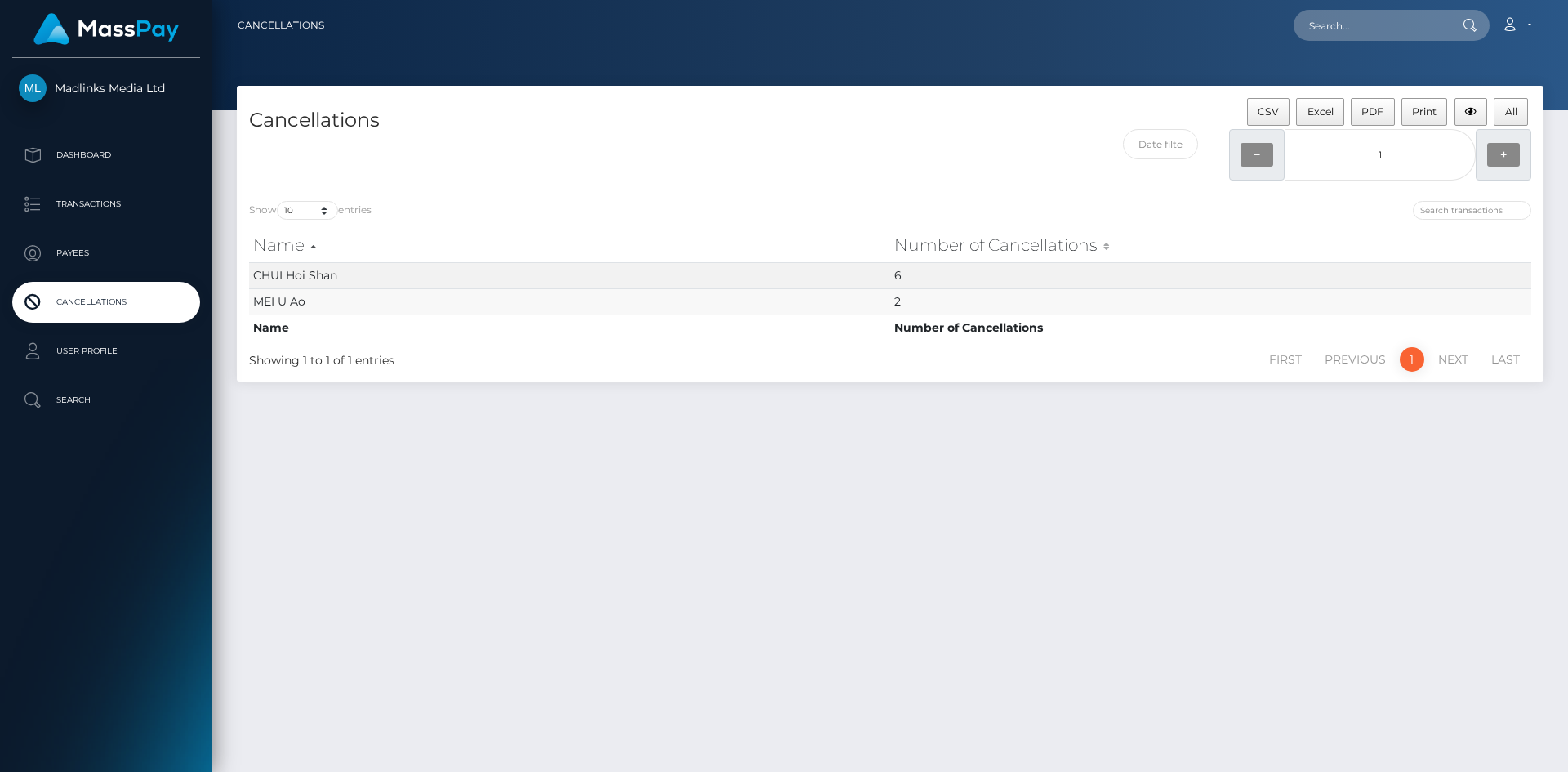
click at [698, 309] on td "MEI U Ao" at bounding box center [570, 301] width 641 height 26
click at [296, 298] on span "MEI U Ao" at bounding box center [279, 301] width 52 height 14
drag, startPoint x: 256, startPoint y: 297, endPoint x: 330, endPoint y: 297, distance: 74.0
click at [330, 297] on td "MEI U Ao" at bounding box center [570, 301] width 641 height 26
copy span "MEI U Ao"
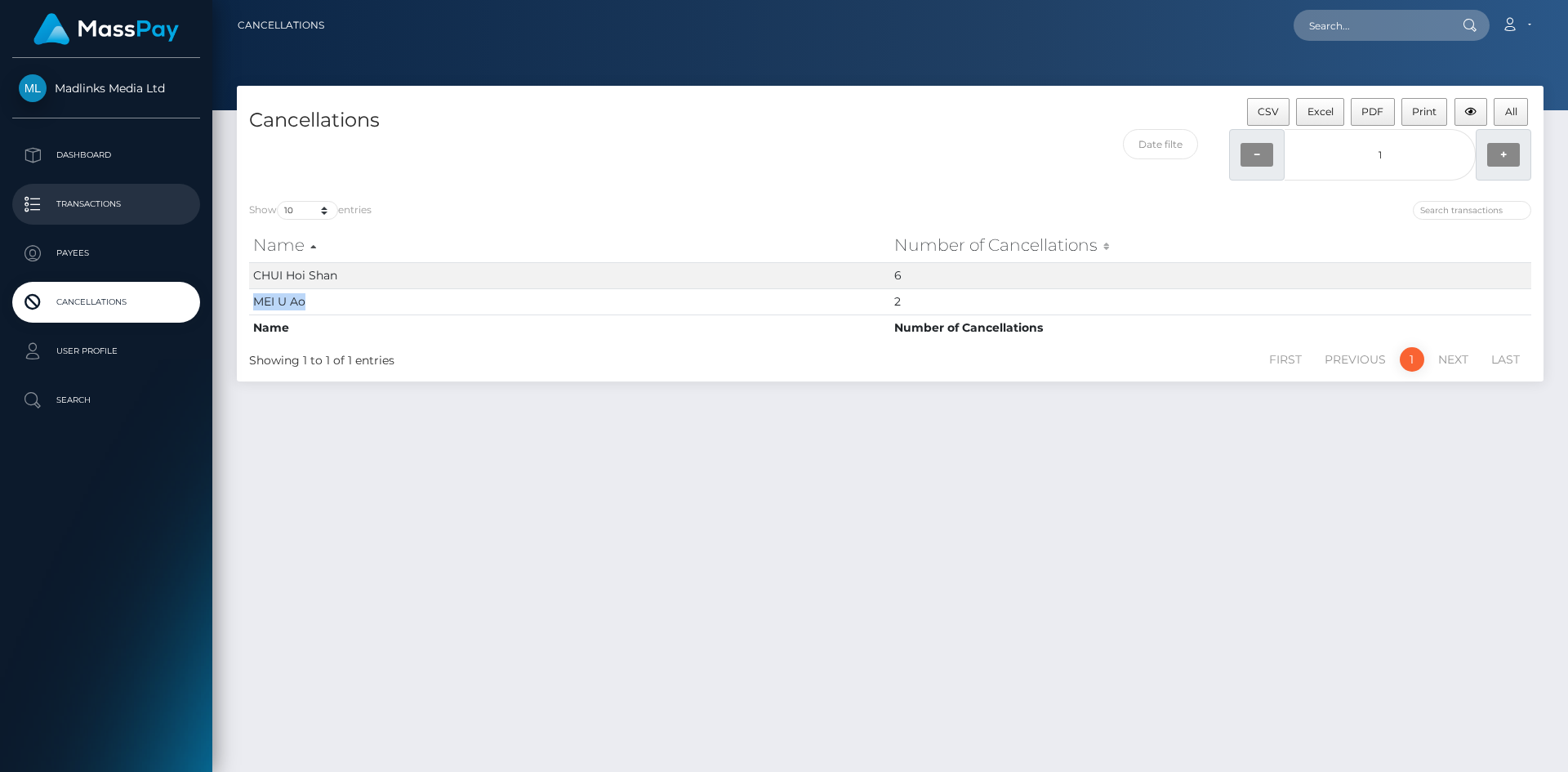
click at [101, 192] on p "Transactions" at bounding box center [107, 205] width 175 height 25
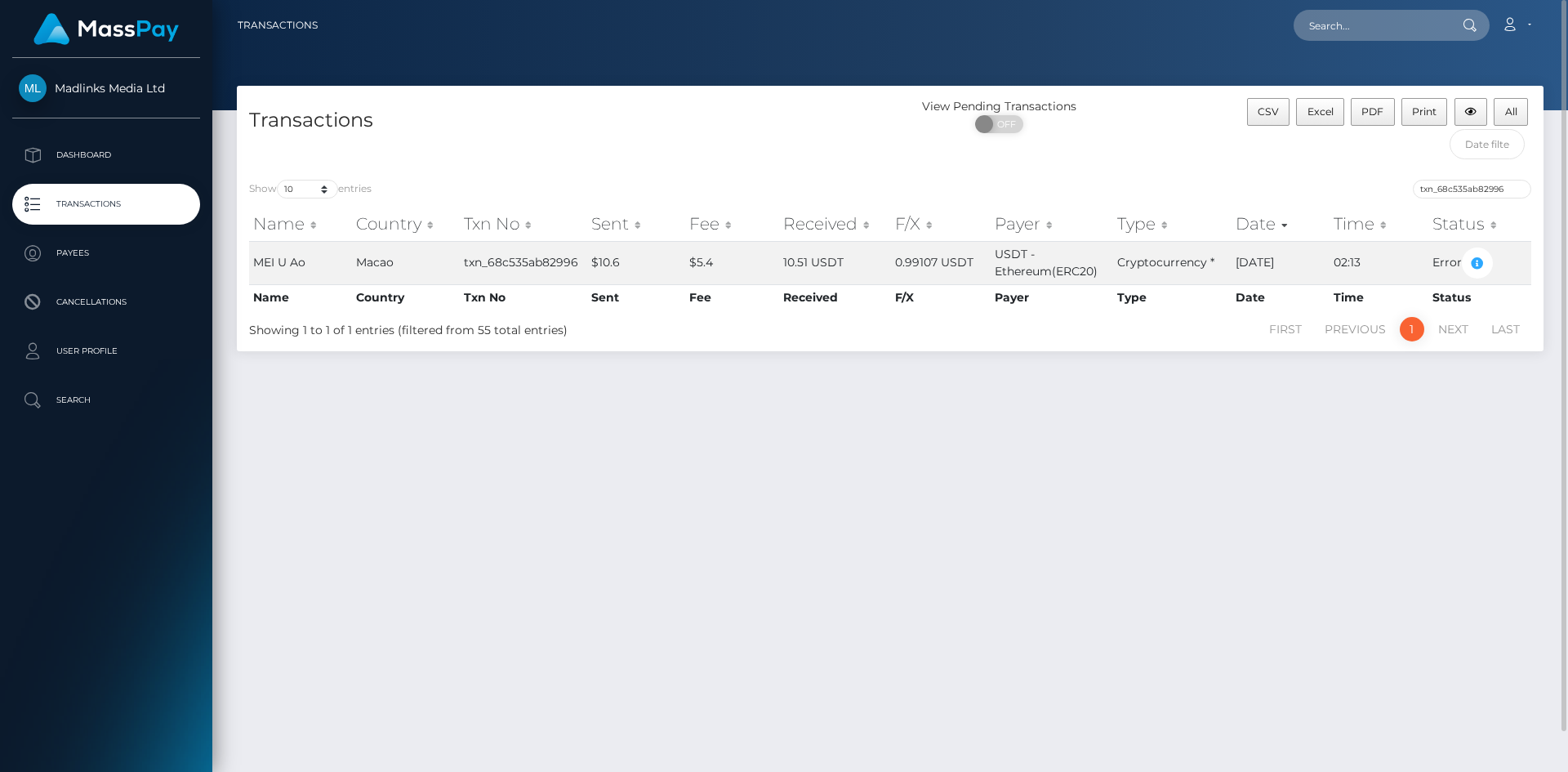
click at [1127, 164] on div "View Pending Transactions ON OFF" at bounding box center [1053, 132] width 326 height 69
click at [1349, 31] on input "text" at bounding box center [1369, 25] width 153 height 31
paste input "MEI U Ao"
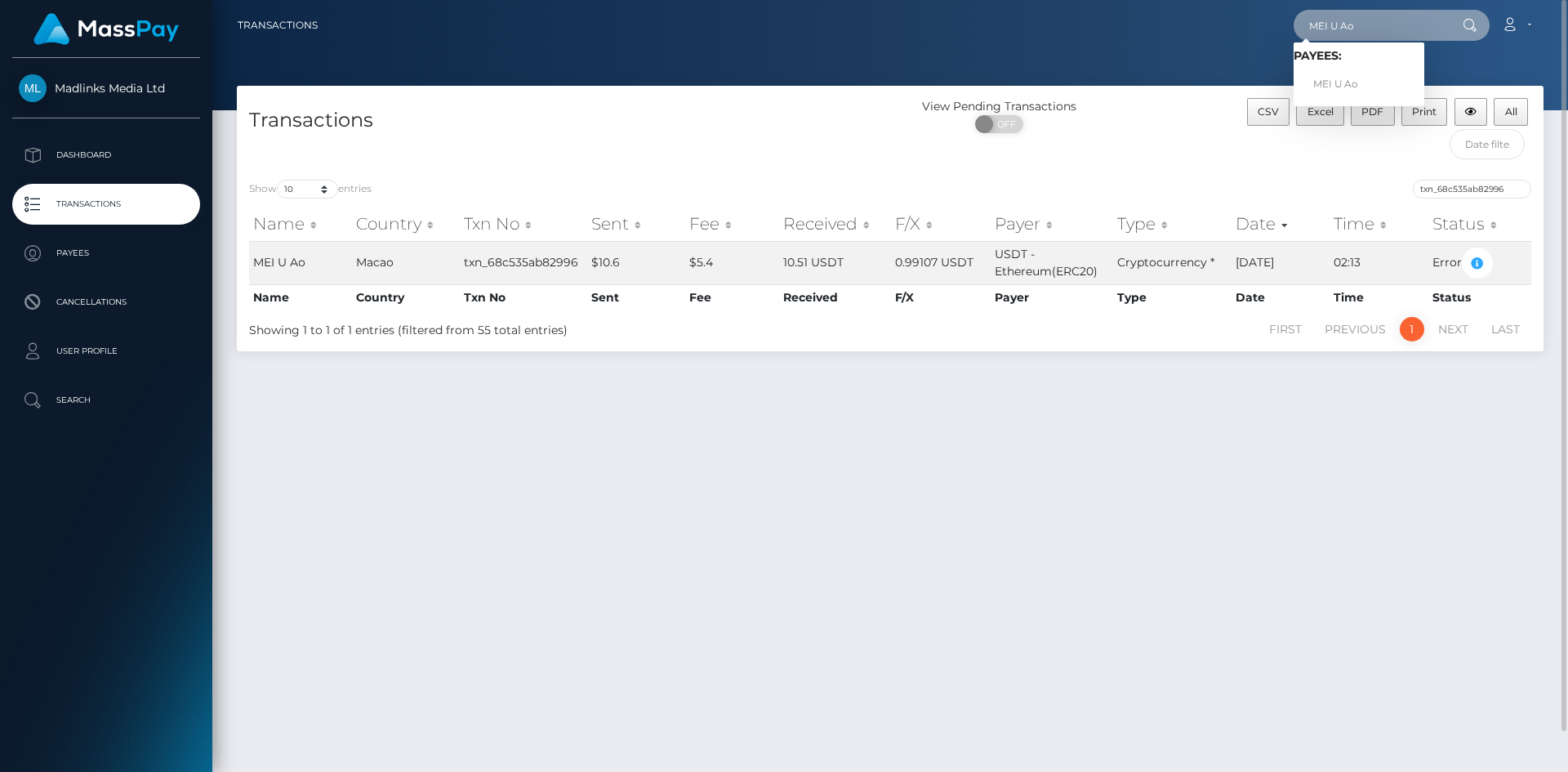
type input "MEI U Ao"
click at [1242, 170] on div "Show 10 25 50 100 250 500 1,000 3,500 entries txn_68c535ab82996 Name Country Tx…" at bounding box center [890, 259] width 1306 height 184
click at [1395, 21] on input "MEI U Ao" at bounding box center [1369, 25] width 153 height 31
click at [1164, 164] on div "View Pending Transactions ON OFF" at bounding box center [1053, 132] width 326 height 69
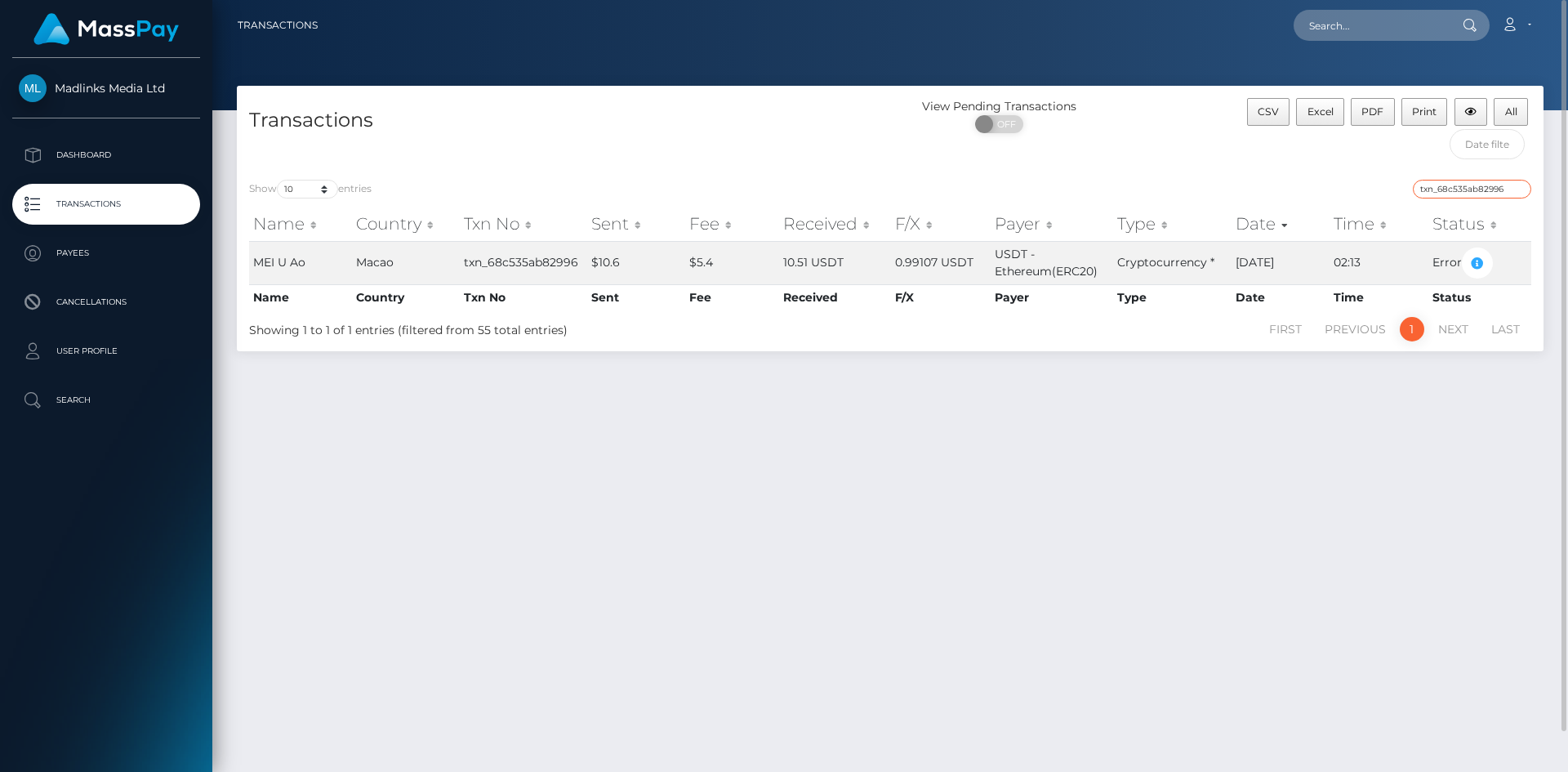
click at [1427, 182] on input "txn_68c535ab82996" at bounding box center [1472, 189] width 118 height 19
click at [1518, 187] on input "txn_68c535ab82996" at bounding box center [1472, 189] width 118 height 19
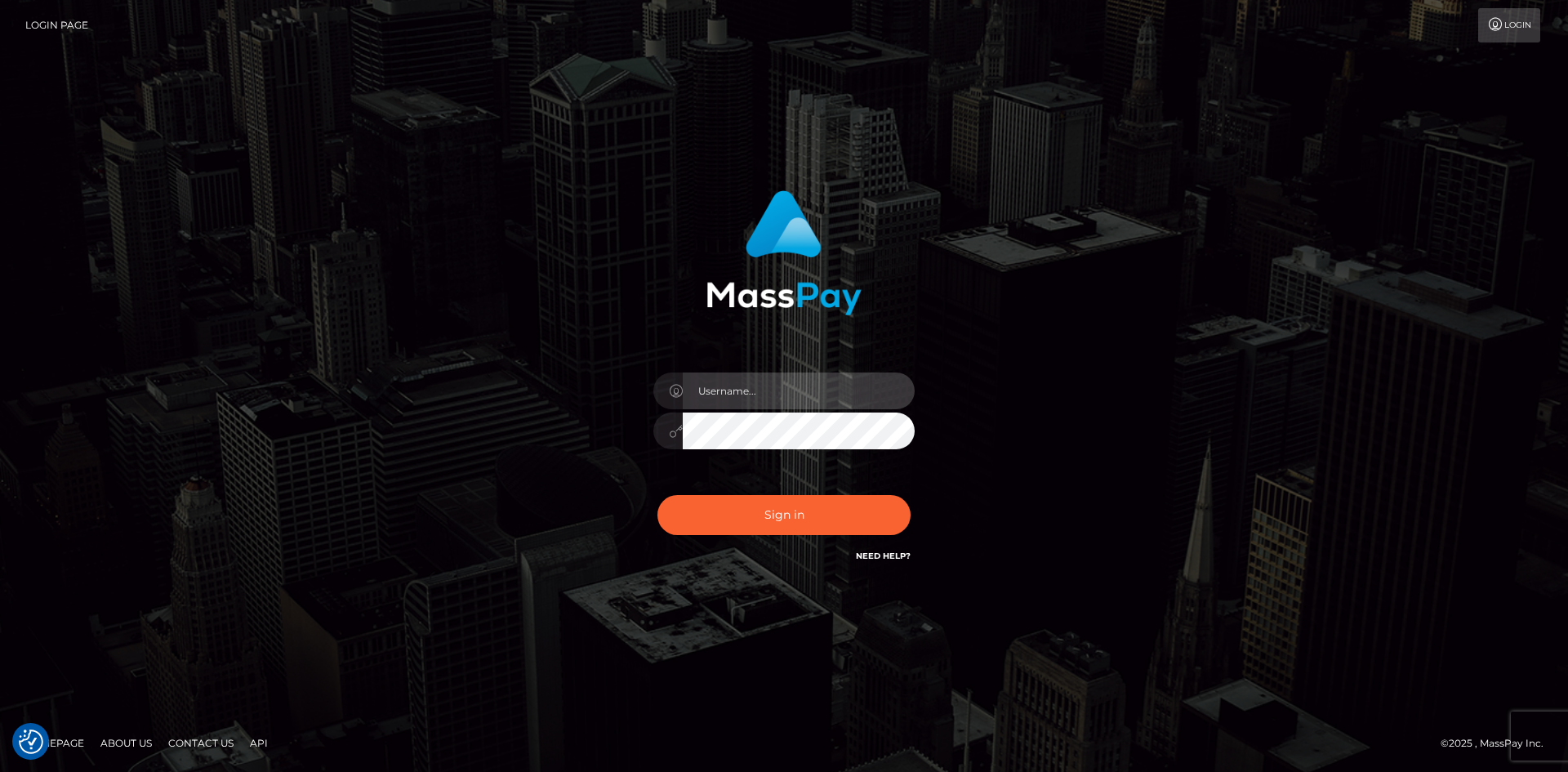
click at [769, 381] on input "text" at bounding box center [799, 390] width 232 height 37
type input "[PERSON_NAME]"
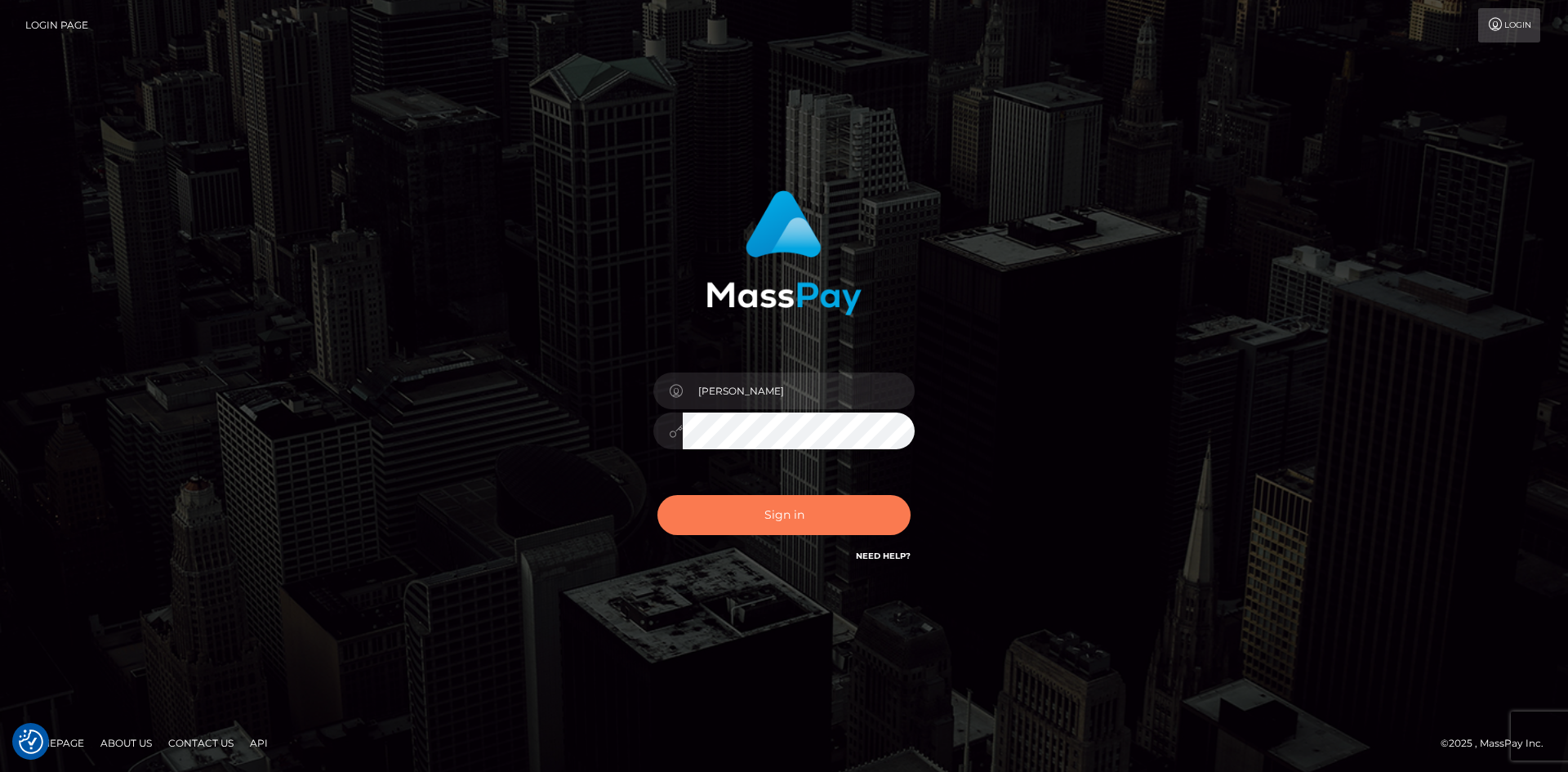
click at [752, 511] on button "Sign in" at bounding box center [784, 515] width 253 height 40
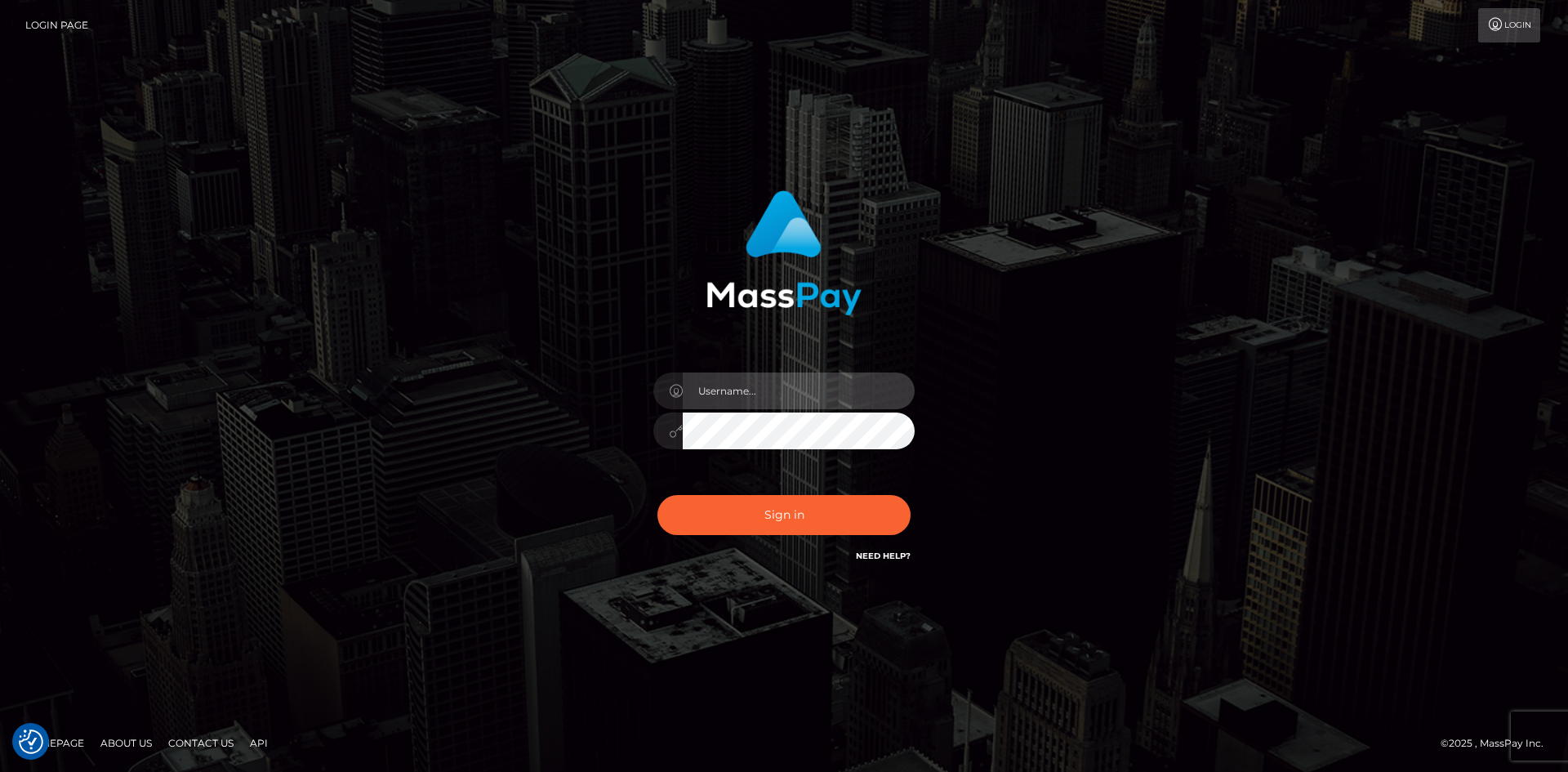
click at [781, 385] on input "text" at bounding box center [799, 390] width 232 height 37
type input "[PERSON_NAME]"
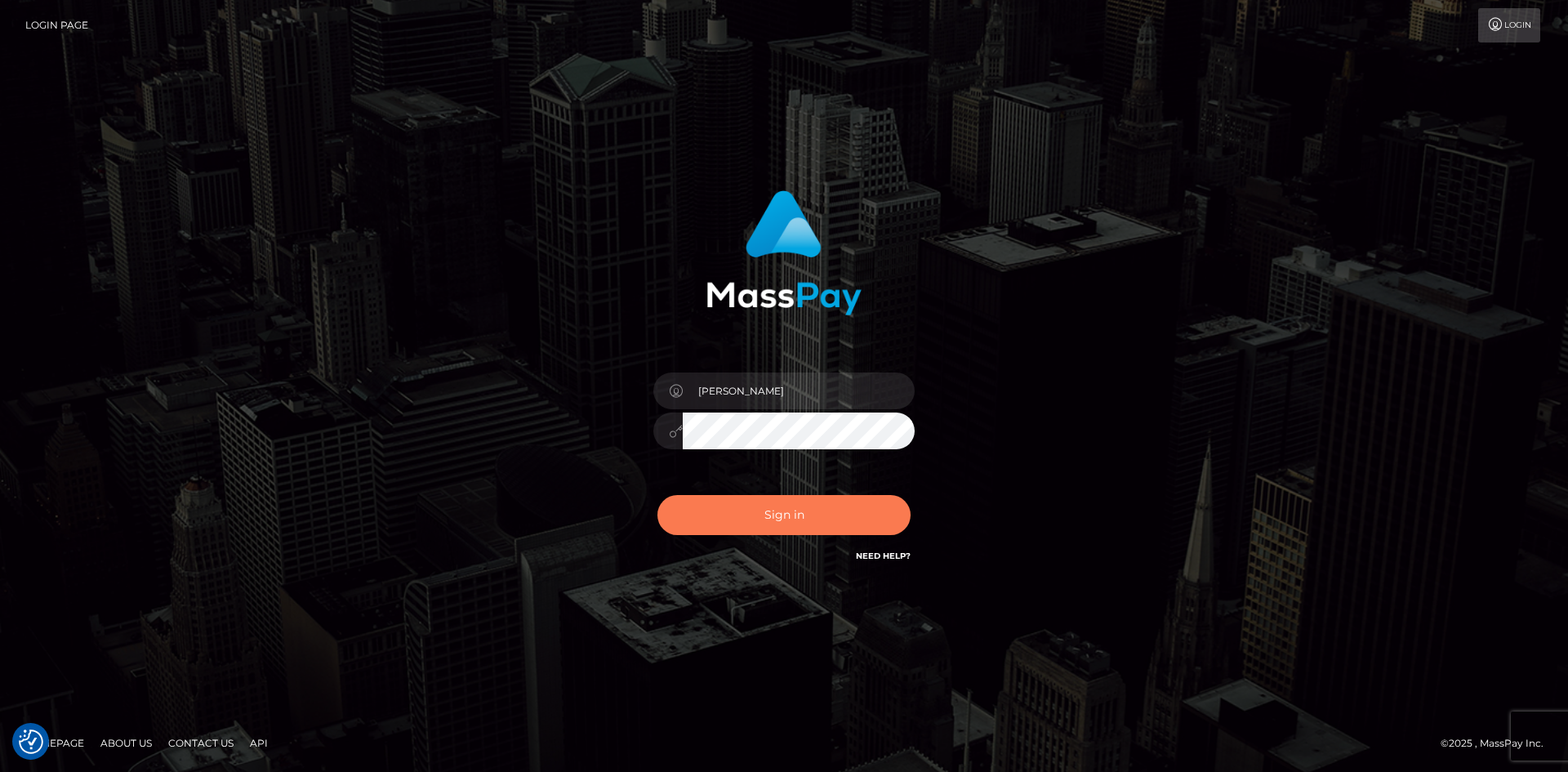
click at [756, 526] on button "Sign in" at bounding box center [784, 515] width 253 height 40
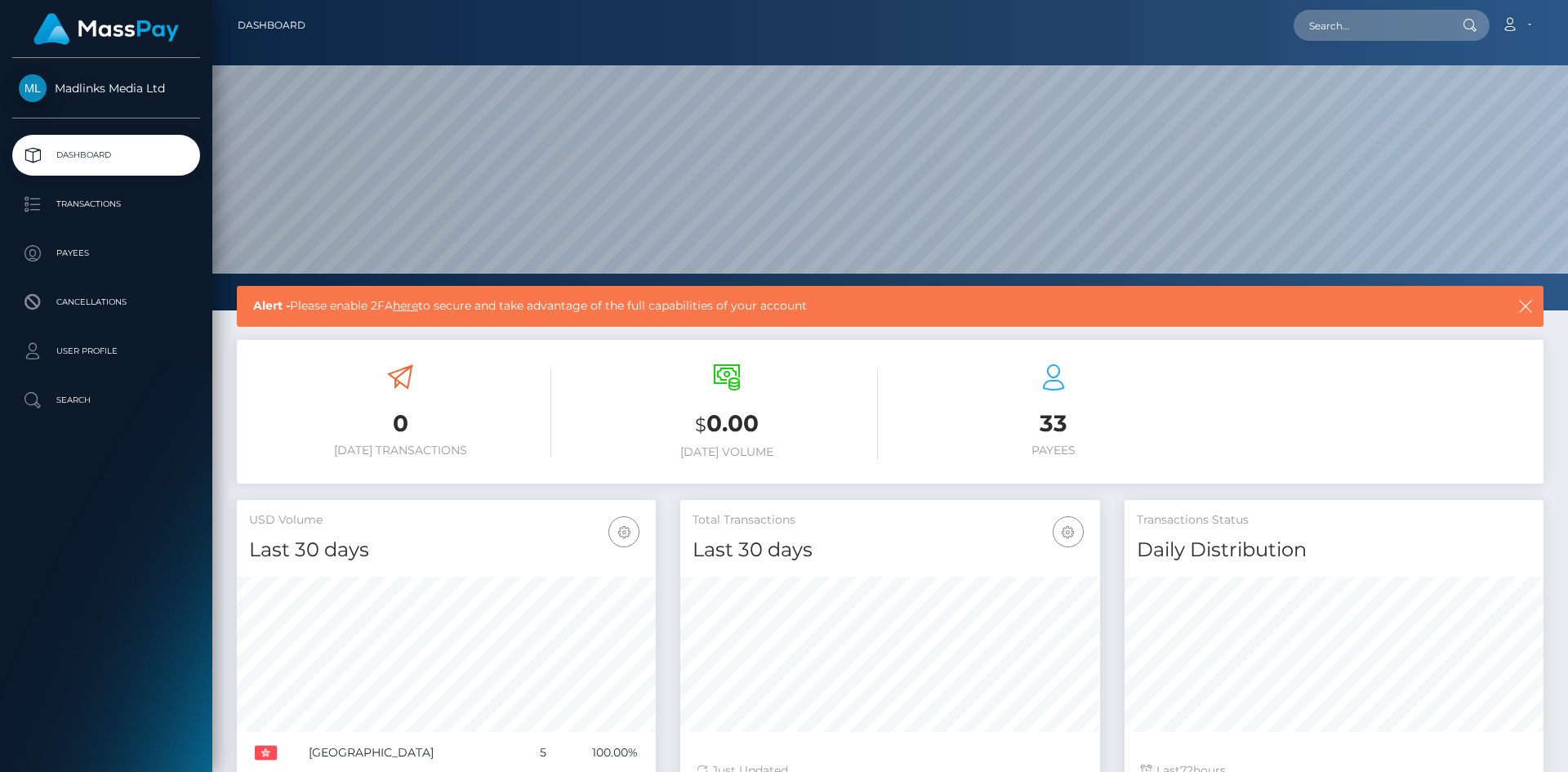
scroll to position [290, 420]
click at [92, 405] on p "Search" at bounding box center [107, 401] width 175 height 25
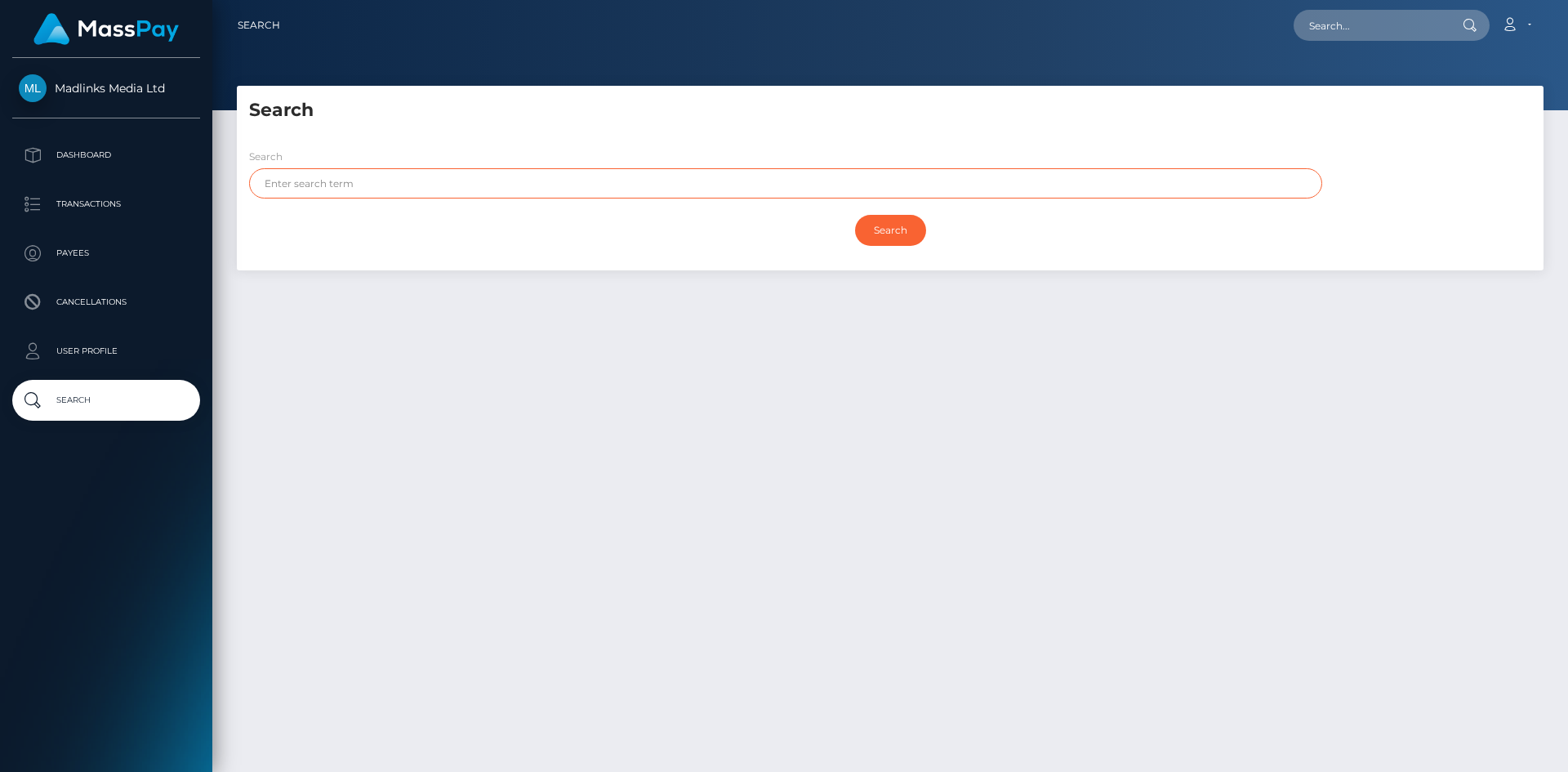
click at [348, 188] on input "text" at bounding box center [786, 184] width 1073 height 30
click at [84, 349] on p "User Profile" at bounding box center [107, 351] width 175 height 25
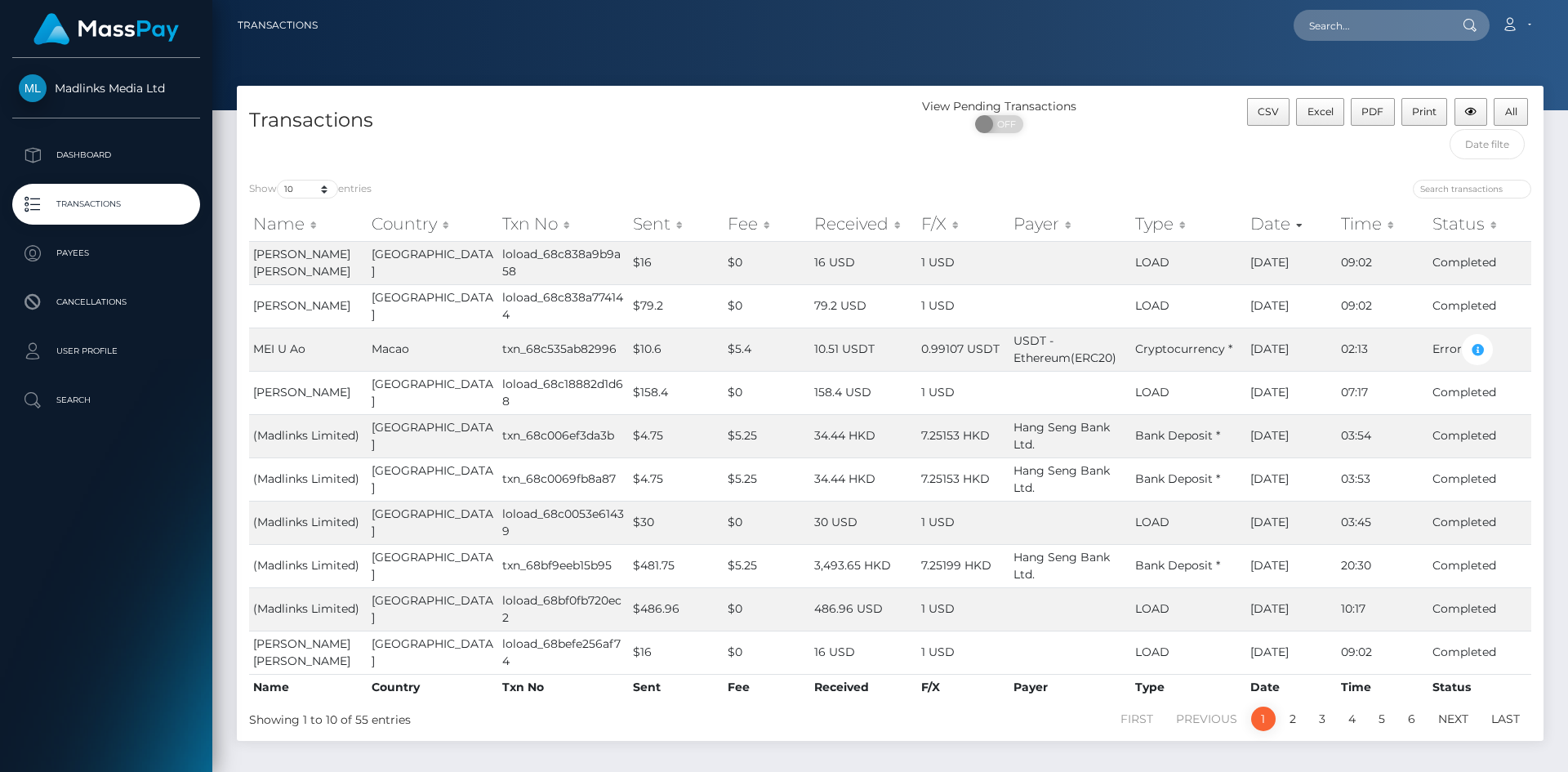
click at [833, 143] on div "Transactions" at bounding box center [563, 132] width 654 height 69
drag, startPoint x: 461, startPoint y: 299, endPoint x: 549, endPoint y: 311, distance: 88.8
click at [549, 311] on td "loload_68c838a774144" at bounding box center [563, 306] width 130 height 43
click at [500, 360] on td "txn_68c535ab82996" at bounding box center [563, 348] width 130 height 43
drag, startPoint x: 452, startPoint y: 343, endPoint x: 574, endPoint y: 343, distance: 122.0
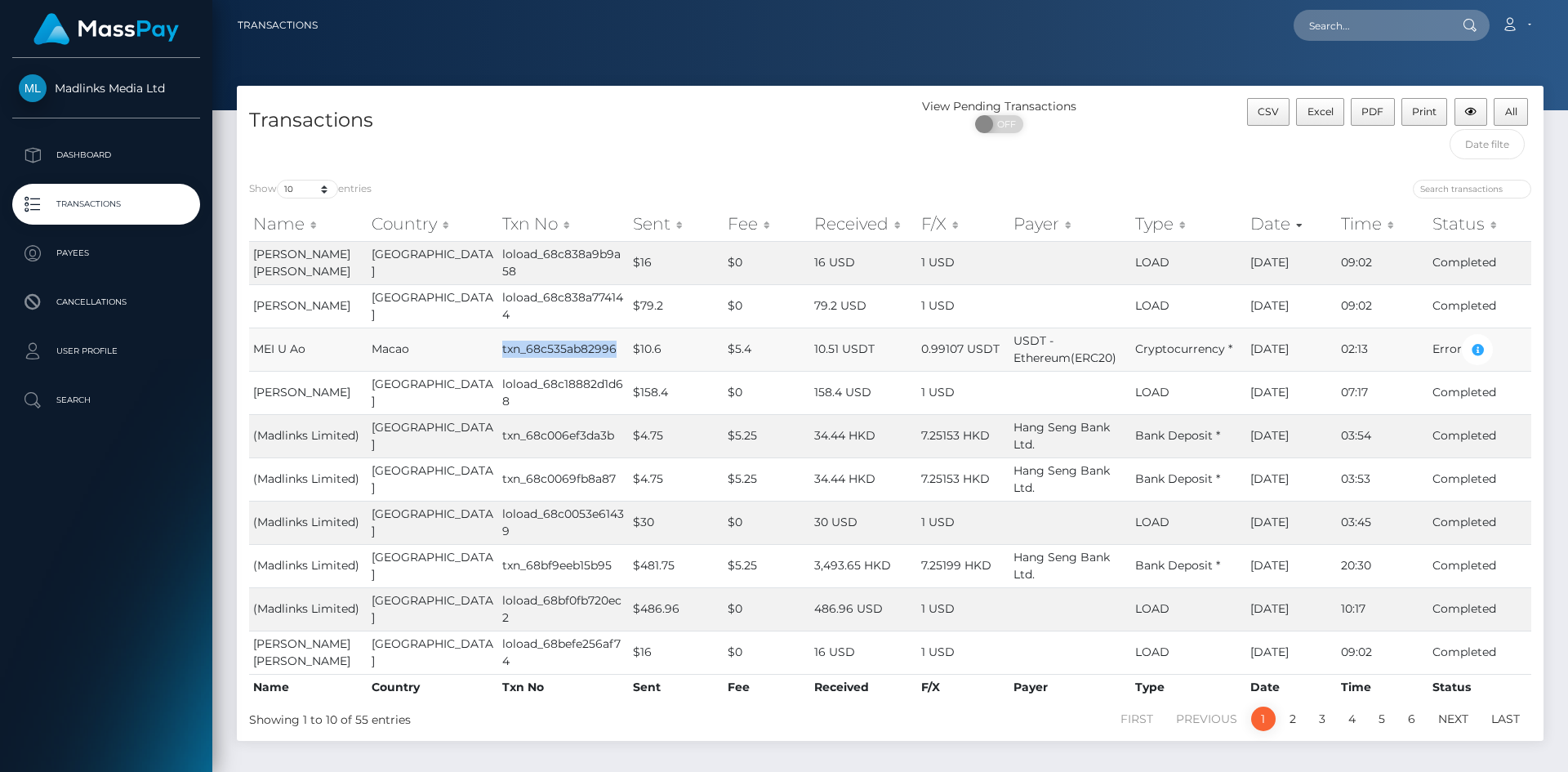
click at [574, 343] on tr "MEI U Ao Macao txn_68c535ab82996 $10.6 $5.4 10.51 USDT 0.99107 USDT USDT - Ethe…" at bounding box center [890, 348] width 1282 height 43
click at [653, 171] on div "Show 10 25 50 100 250 500 1,000 3,500 entries Name Country Txn No Sent Fee Rece…" at bounding box center [890, 454] width 1306 height 573
click at [280, 346] on span "MEI U Ao" at bounding box center [279, 348] width 52 height 14
drag, startPoint x: 1232, startPoint y: 345, endPoint x: 1282, endPoint y: 342, distance: 50.1
click at [1282, 342] on td "09/13/25" at bounding box center [1292, 348] width 91 height 43
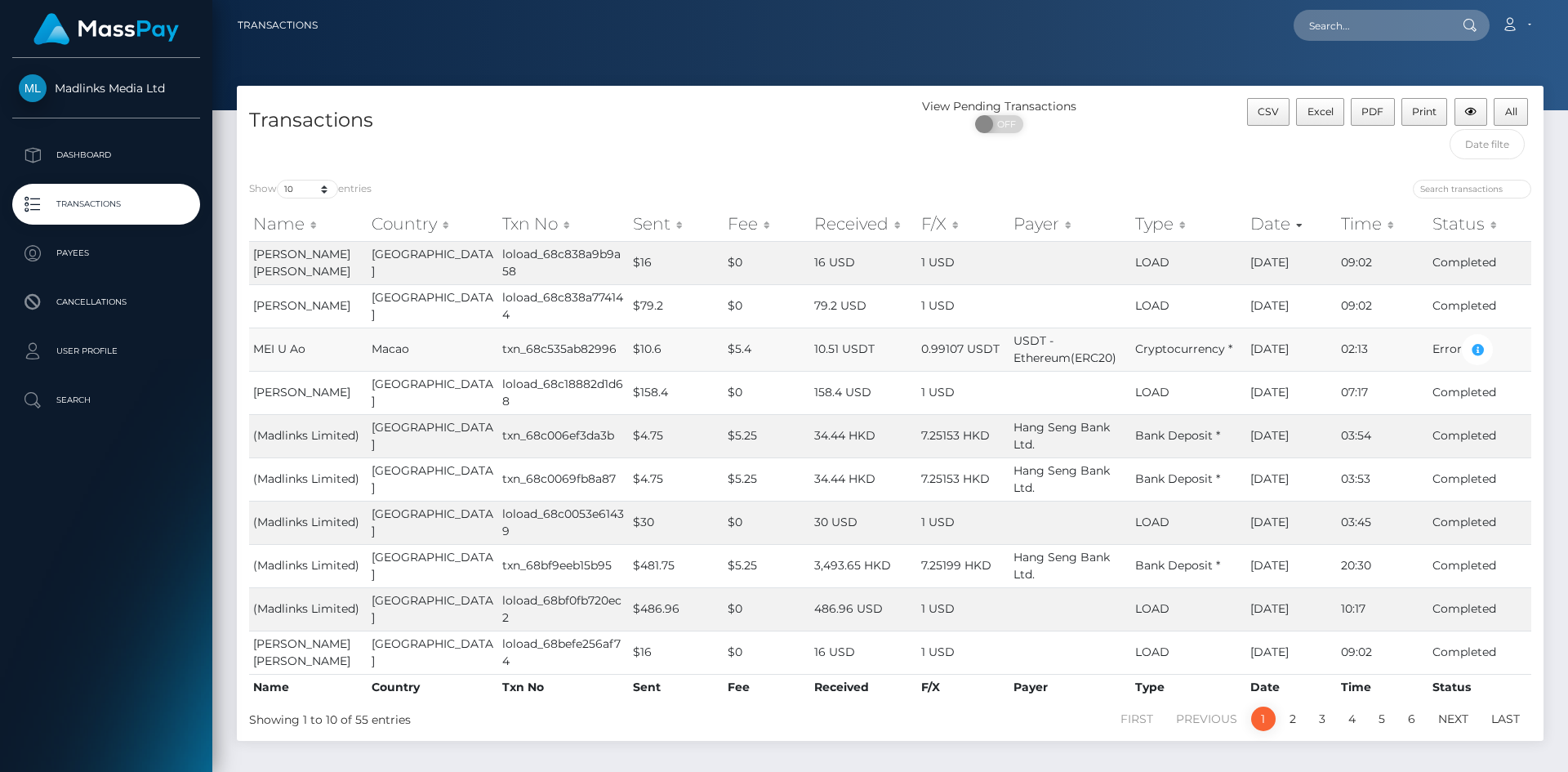
click at [1285, 343] on td "09/13/25" at bounding box center [1292, 348] width 91 height 43
drag, startPoint x: 1293, startPoint y: 348, endPoint x: 255, endPoint y: 344, distance: 1038.0
click at [255, 344] on tr "MEI U Ao Macao txn_68c535ab82996 $10.6 $5.4 10.51 USDT 0.99107 USDT USDT - Ethe…" at bounding box center [890, 348] width 1282 height 43
click at [1277, 224] on th "Date" at bounding box center [1292, 224] width 91 height 32
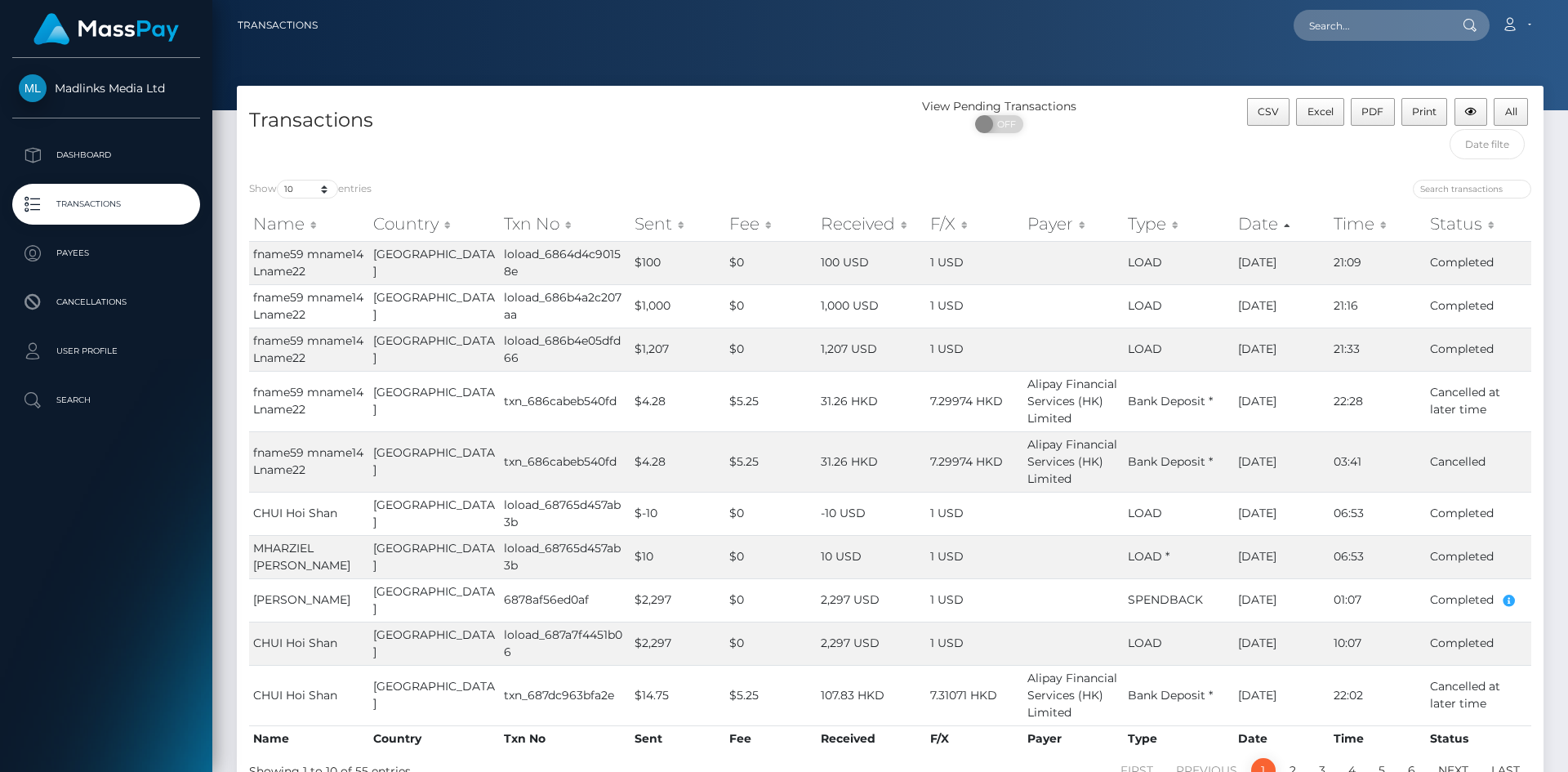
click at [1276, 226] on th "Date" at bounding box center [1282, 224] width 95 height 32
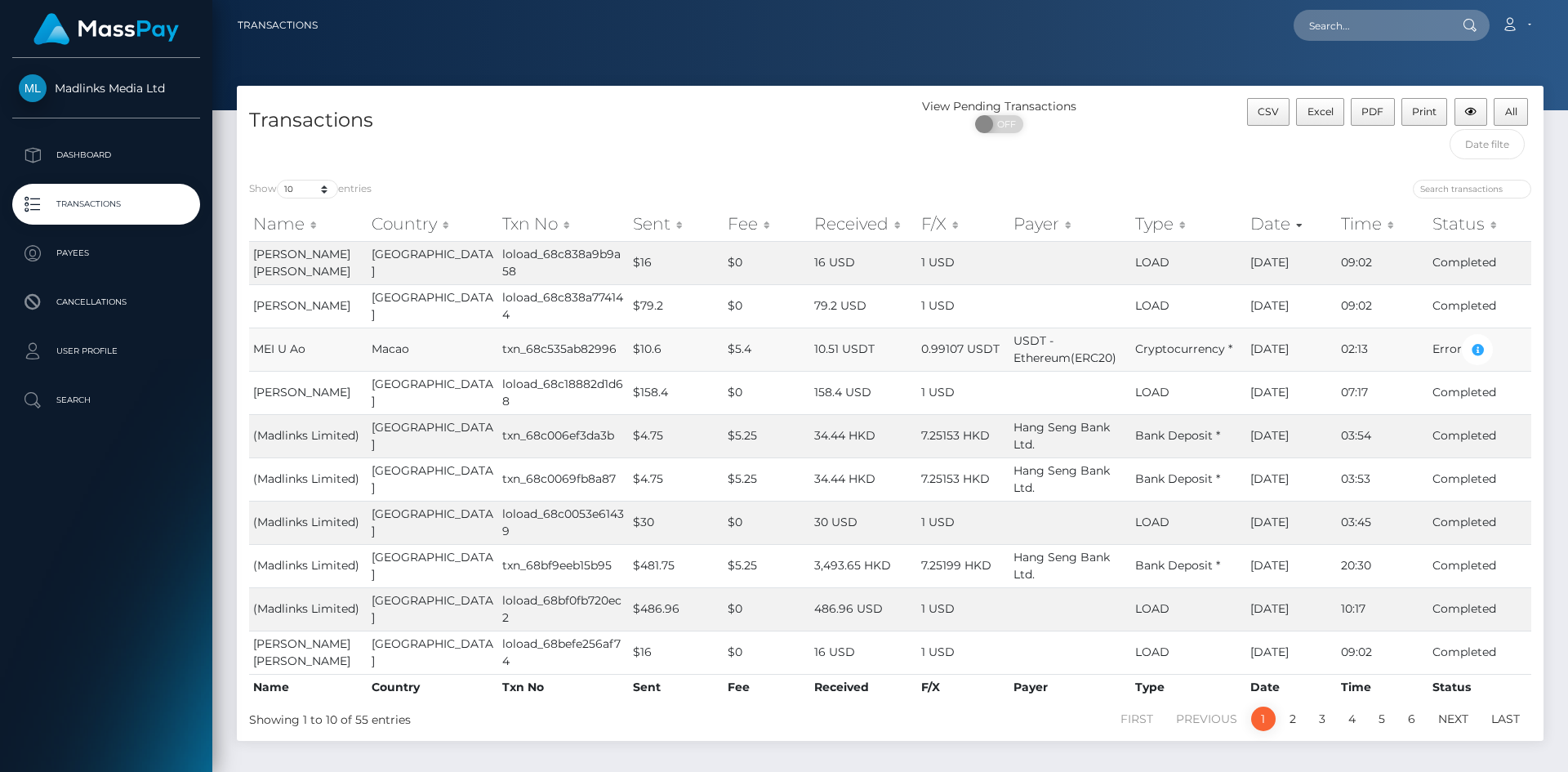
drag, startPoint x: 1225, startPoint y: 346, endPoint x: 1284, endPoint y: 346, distance: 59.0
click at [1284, 346] on tr "MEI U Ao Macao txn_68c535ab82996 $10.6 $5.4 10.51 USDT 0.99107 USDT USDT - Ethe…" at bounding box center [890, 348] width 1282 height 43
drag, startPoint x: 460, startPoint y: 347, endPoint x: 580, endPoint y: 346, distance: 120.0
click at [580, 346] on td "txn_68c535ab82996" at bounding box center [563, 348] width 130 height 43
